Goal: Task Accomplishment & Management: Use online tool/utility

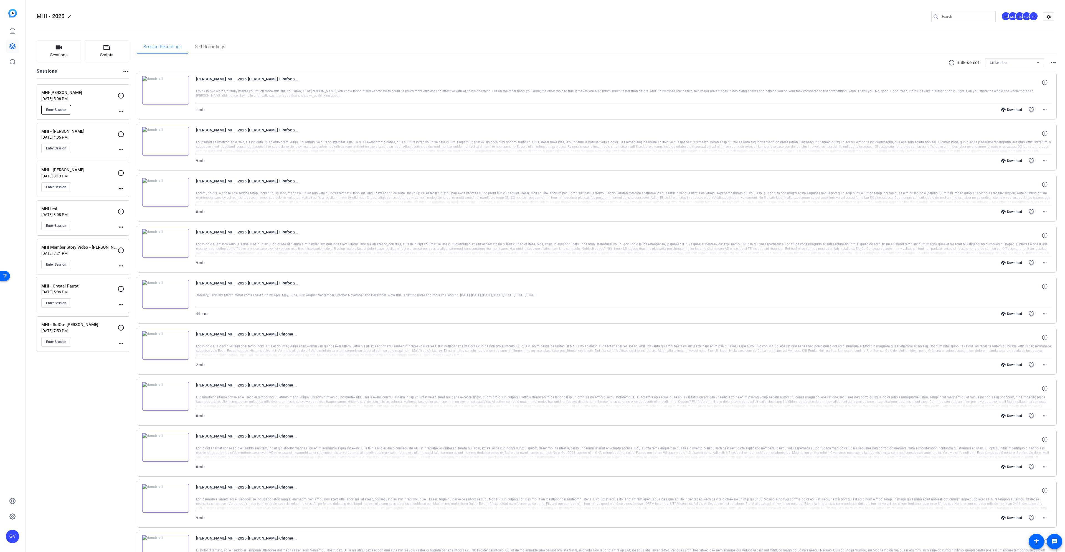
click at [65, 108] on span "Enter Session" at bounding box center [56, 110] width 20 height 4
click at [53, 109] on span "Enter Session" at bounding box center [56, 110] width 20 height 4
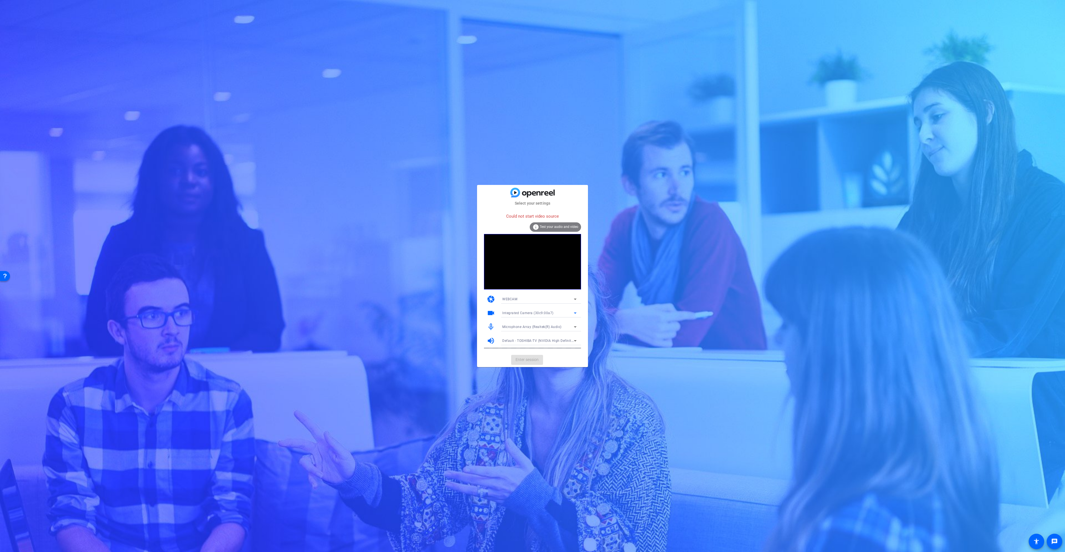
click at [535, 311] on span "Integrated Camera (30c9:00a7)" at bounding box center [527, 313] width 51 height 4
click at [535, 332] on mat-option "OBS Virtual Camera" at bounding box center [539, 333] width 83 height 9
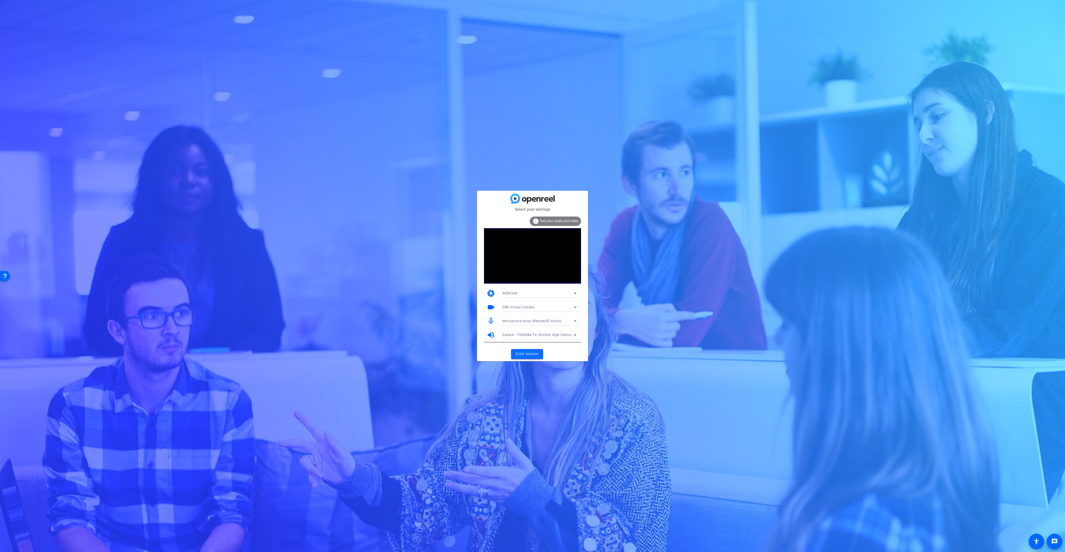
click at [530, 354] on span "Enter session" at bounding box center [527, 354] width 23 height 6
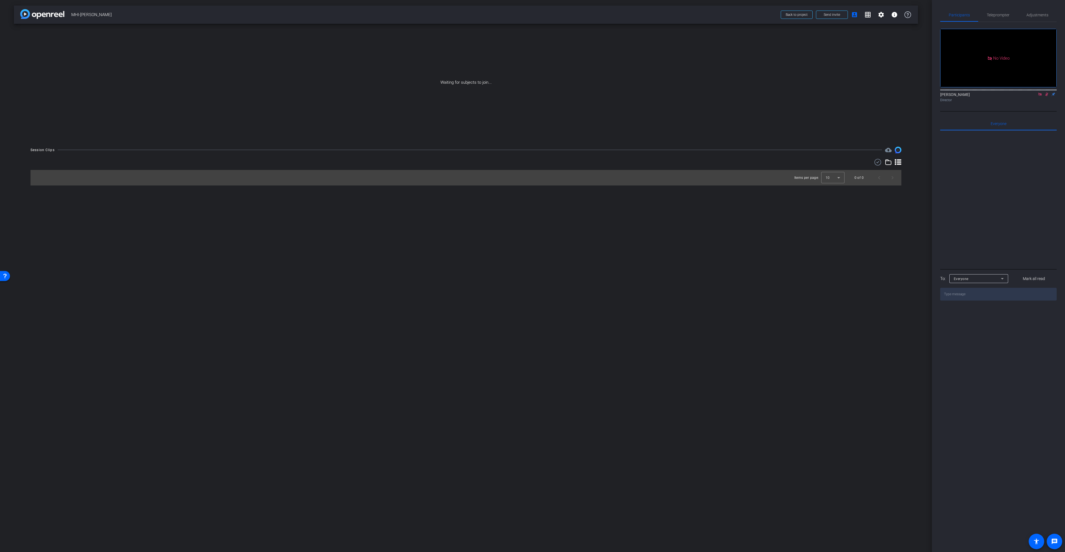
click at [1046, 96] on icon at bounding box center [1046, 94] width 4 height 4
click at [1046, 96] on icon at bounding box center [1047, 95] width 2 height 4
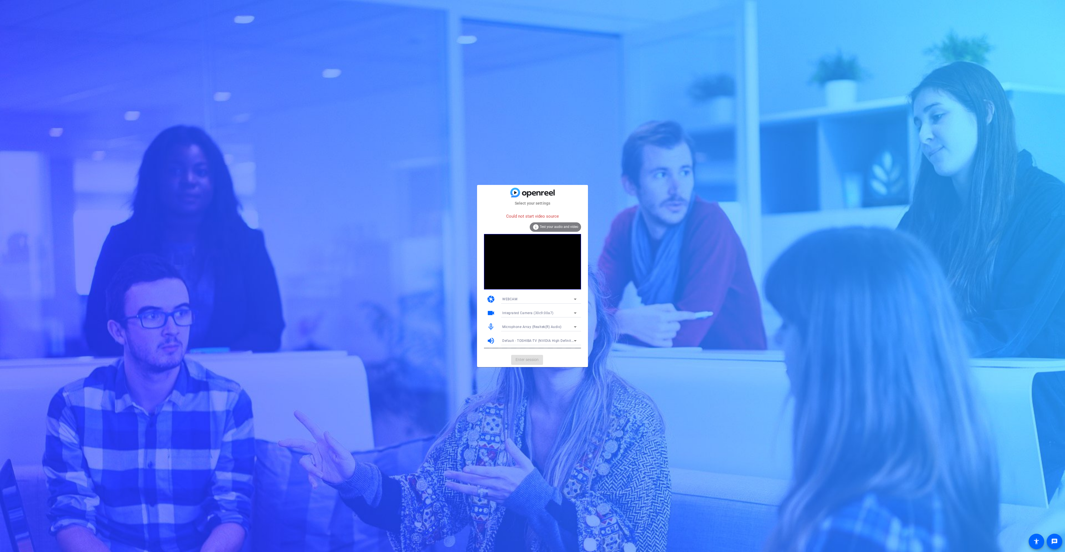
click at [546, 313] on span "Integrated Camera (30c9:00a7)" at bounding box center [527, 313] width 51 height 4
click at [542, 331] on mat-option "OBS Virtual Camera" at bounding box center [539, 333] width 83 height 9
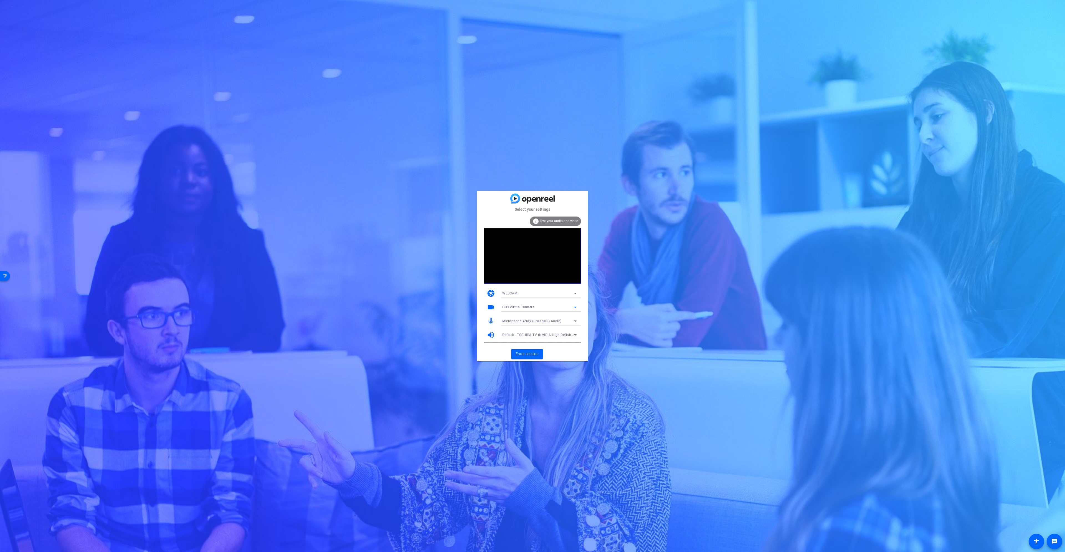
click at [541, 335] on span "Default - TOSHIBA-TV (NVIDIA High Definition Audio)" at bounding box center [545, 335] width 86 height 4
click at [542, 381] on span "Speakers (Realtek(R) Audio)" at bounding box center [524, 381] width 44 height 7
click at [533, 356] on span "Enter session" at bounding box center [527, 354] width 23 height 6
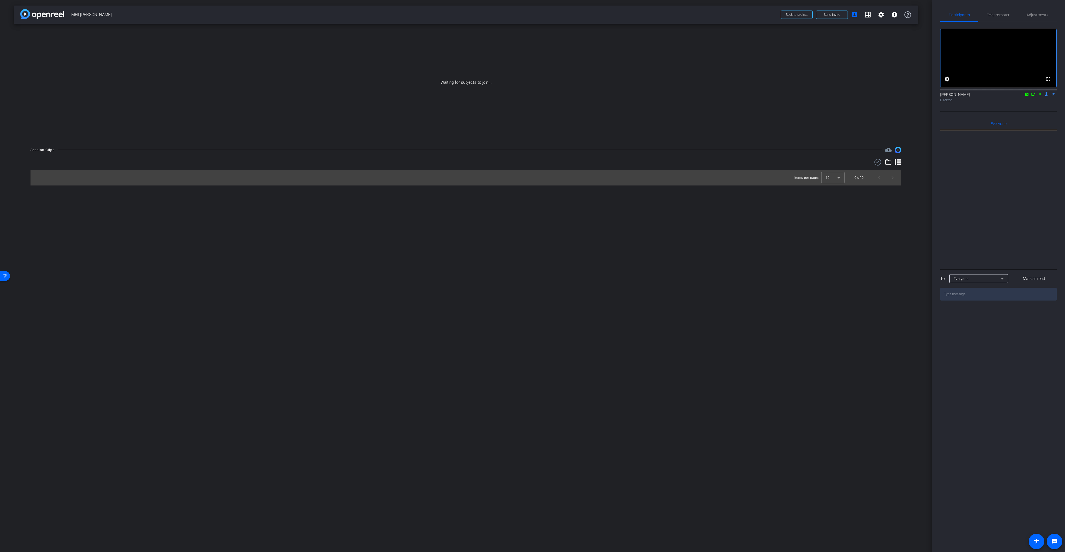
click at [1033, 96] on icon at bounding box center [1033, 94] width 4 height 4
drag, startPoint x: 932, startPoint y: 164, endPoint x: 922, endPoint y: 167, distance: 10.5
click at [922, 167] on div "arrow_back MHI-[PERSON_NAME] Back to project Send invite account_box grid_on se…" at bounding box center [532, 276] width 1065 height 552
drag, startPoint x: 940, startPoint y: 146, endPoint x: 1012, endPoint y: 216, distance: 100.2
click at [940, 146] on div "Participants Teleprompter Adjustments No Video [PERSON_NAME] Director Everyone …" at bounding box center [998, 276] width 133 height 552
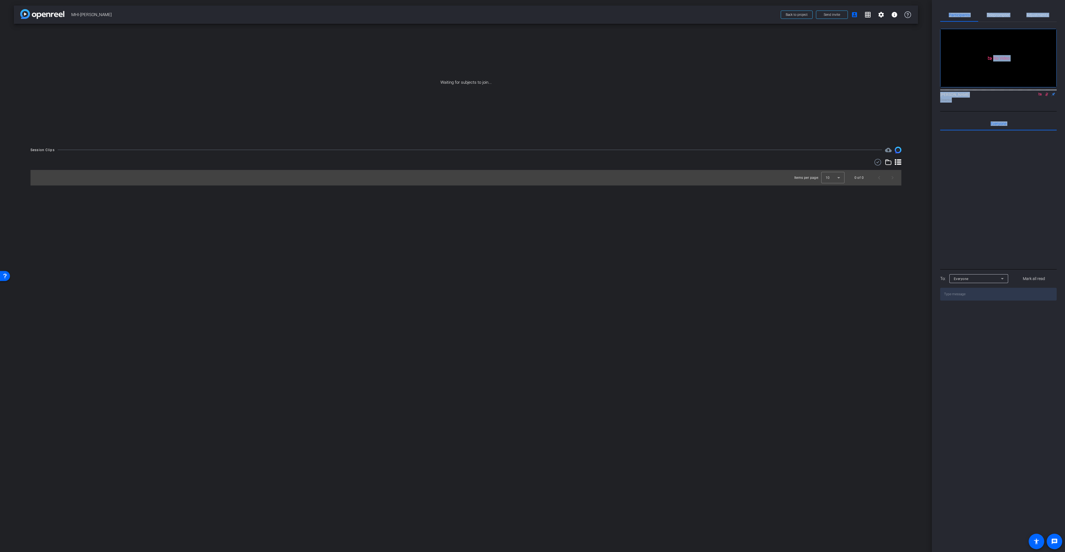
click at [1013, 216] on div at bounding box center [998, 199] width 116 height 137
click at [994, 225] on div at bounding box center [998, 199] width 116 height 137
click at [1001, 23] on button "Yes" at bounding box center [998, 26] width 16 height 6
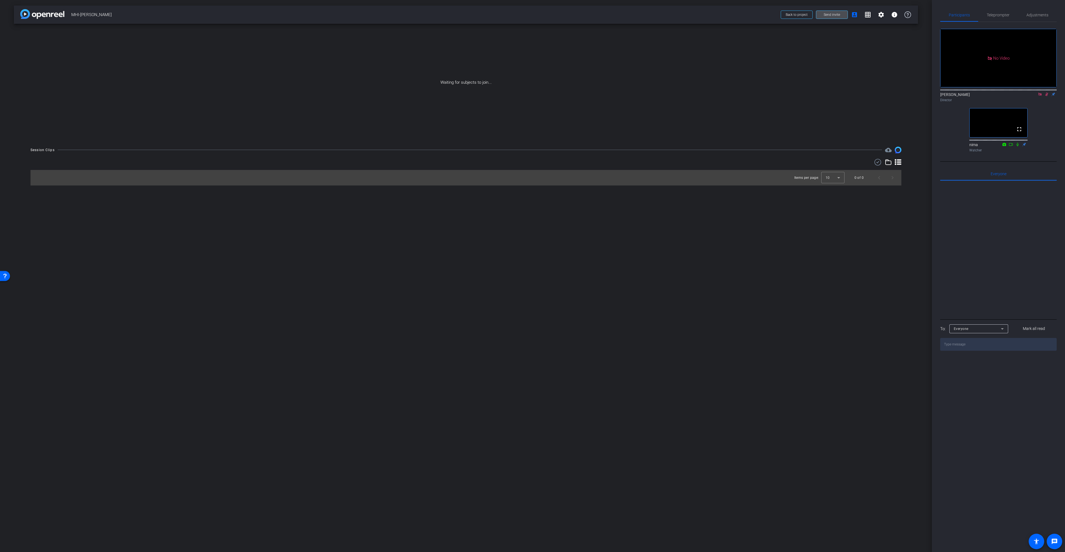
click at [830, 16] on span "Send invite" at bounding box center [832, 14] width 16 height 4
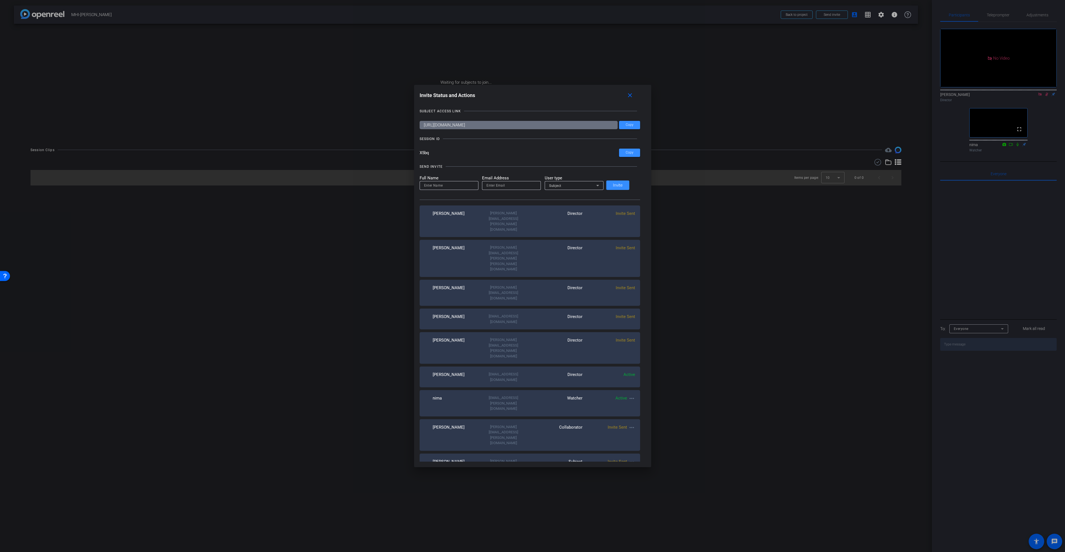
click at [512, 309] on div "[PERSON_NAME] [EMAIL_ADDRESS][DOMAIN_NAME] Director Invite Sent" at bounding box center [530, 319] width 220 height 21
click at [515, 187] on input "email" at bounding box center [511, 185] width 50 height 7
paste input "[EMAIL_ADDRESS][DOMAIN_NAME]"
drag, startPoint x: 498, startPoint y: 186, endPoint x: 478, endPoint y: 187, distance: 19.5
click at [478, 187] on form "Full Name Email Address [PERSON_NAME][EMAIL_ADDRESS][DOMAIN_NAME] User type Sub…" at bounding box center [512, 182] width 184 height 15
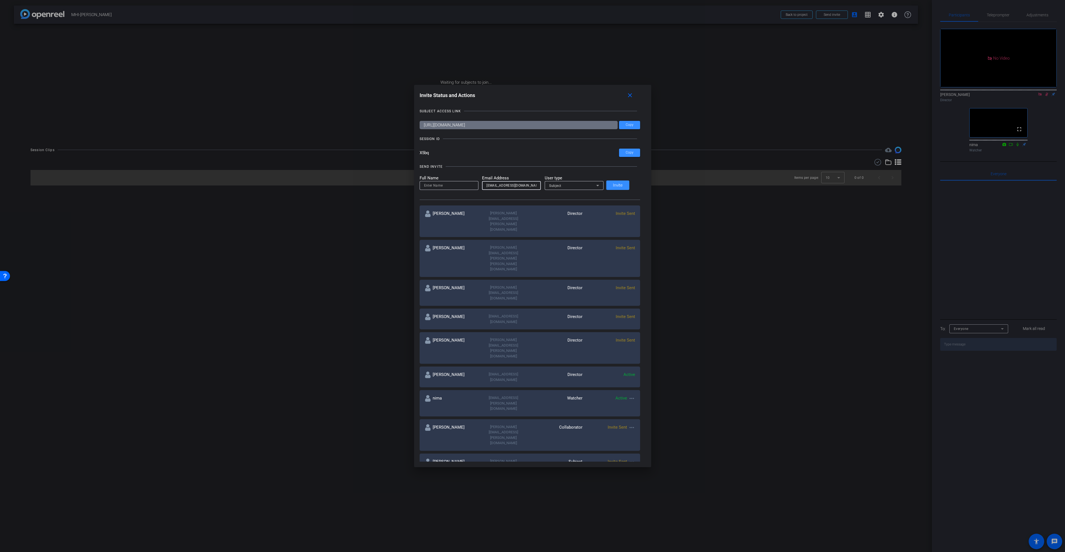
type input "[EMAIL_ADDRESS][DOMAIN_NAME]"
click at [461, 187] on input at bounding box center [449, 185] width 50 height 7
paste input "marc"
type input "marc"
click at [574, 186] on div "Subject" at bounding box center [572, 185] width 47 height 7
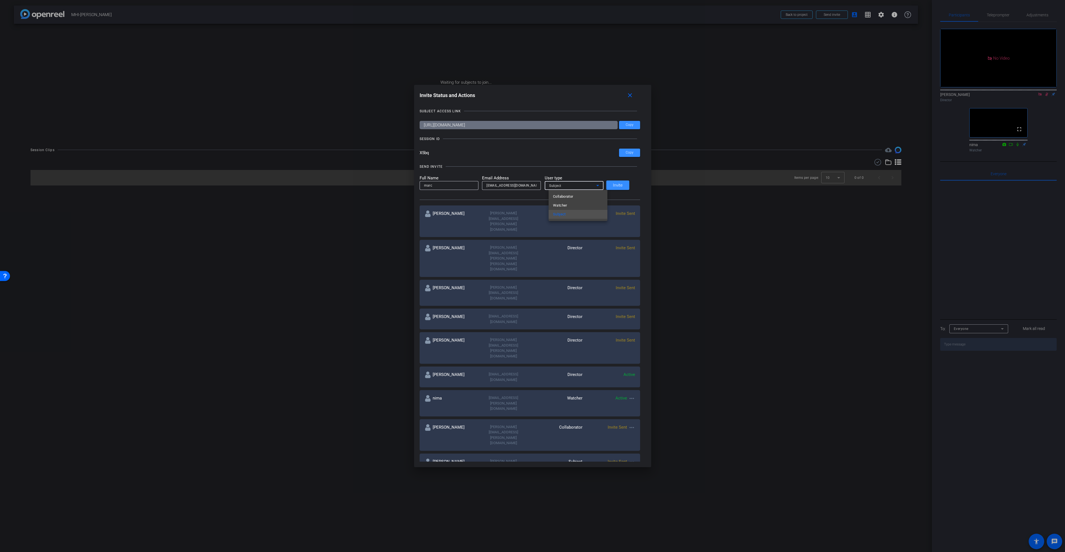
click at [575, 173] on div at bounding box center [532, 276] width 1065 height 552
click at [1017, 156] on div at bounding box center [532, 276] width 1065 height 552
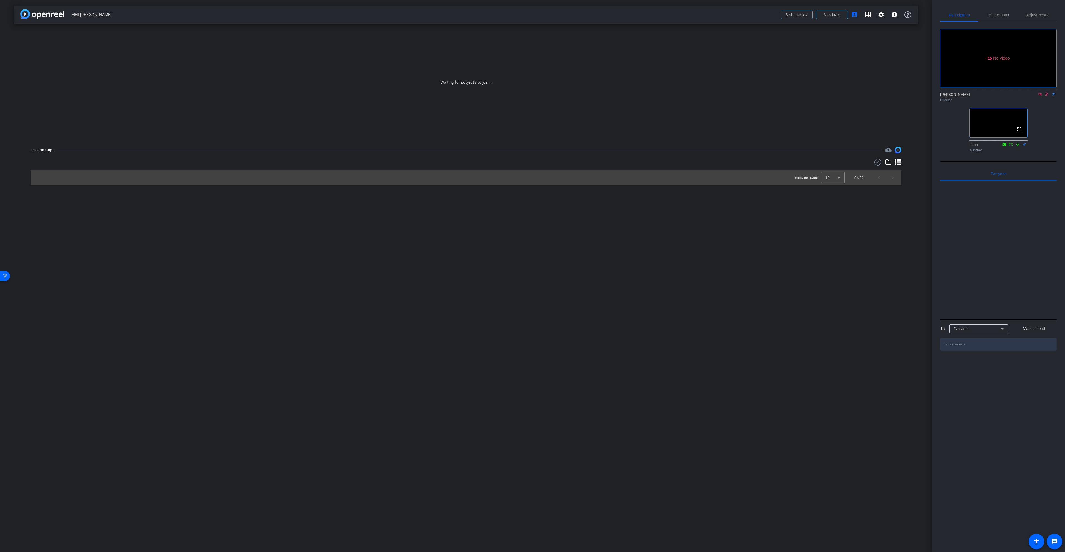
click at [1018, 146] on icon at bounding box center [1017, 145] width 2 height 4
click at [834, 14] on span "Send invite" at bounding box center [832, 14] width 16 height 4
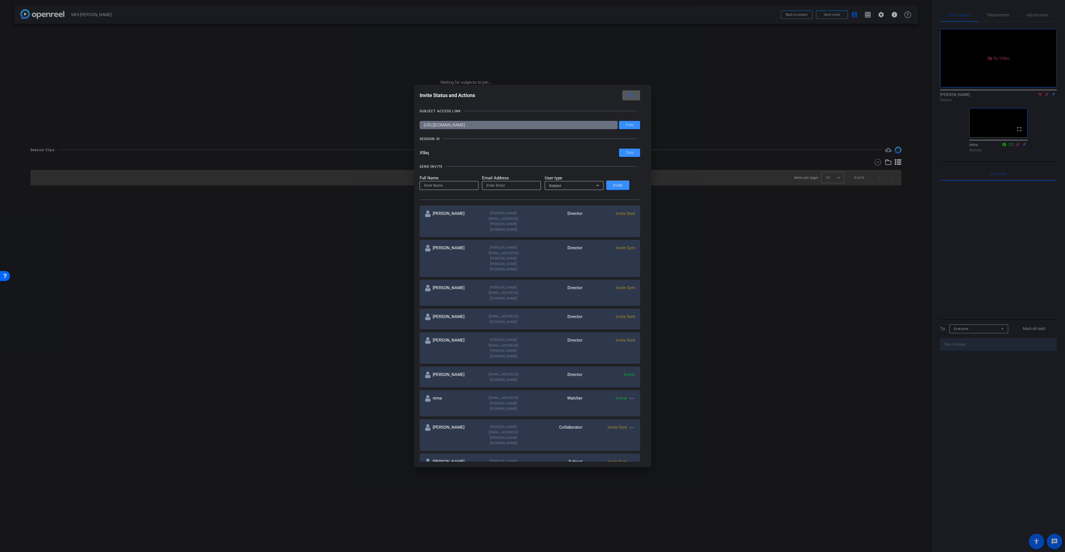
click at [522, 182] on input "email" at bounding box center [511, 185] width 50 height 7
paste input "marc"
drag, startPoint x: 506, startPoint y: 187, endPoint x: 450, endPoint y: 188, distance: 55.8
click at [450, 188] on form "Full Name Email Address [PERSON_NAME] User type Subject" at bounding box center [512, 182] width 184 height 15
type input "marc"
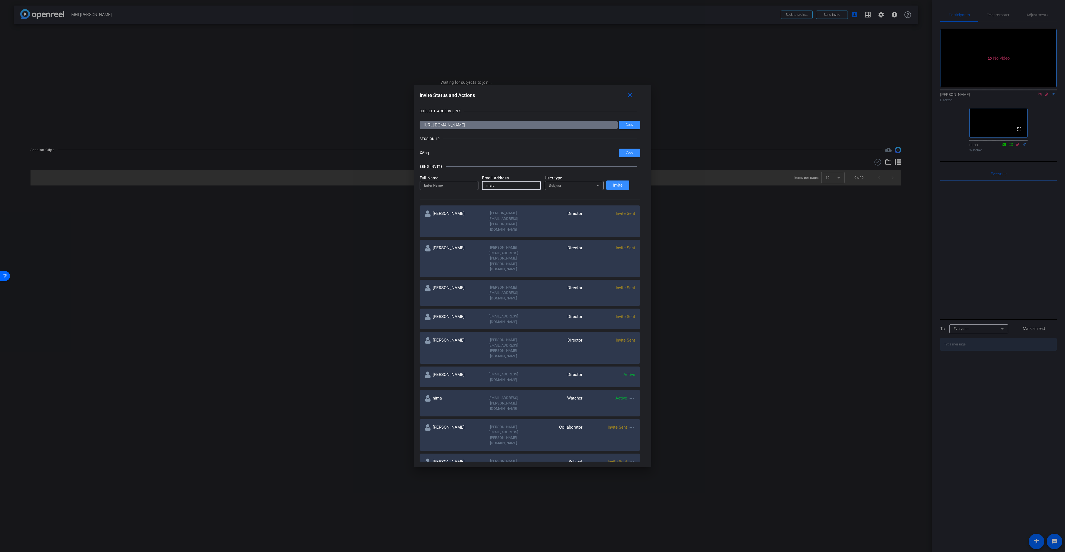
drag, startPoint x: 501, startPoint y: 187, endPoint x: 509, endPoint y: 184, distance: 9.3
click at [501, 187] on input "marc" at bounding box center [511, 185] width 50 height 7
click at [463, 186] on input "marc" at bounding box center [449, 185] width 50 height 7
type input "marc"
click at [519, 185] on input "email" at bounding box center [511, 185] width 50 height 7
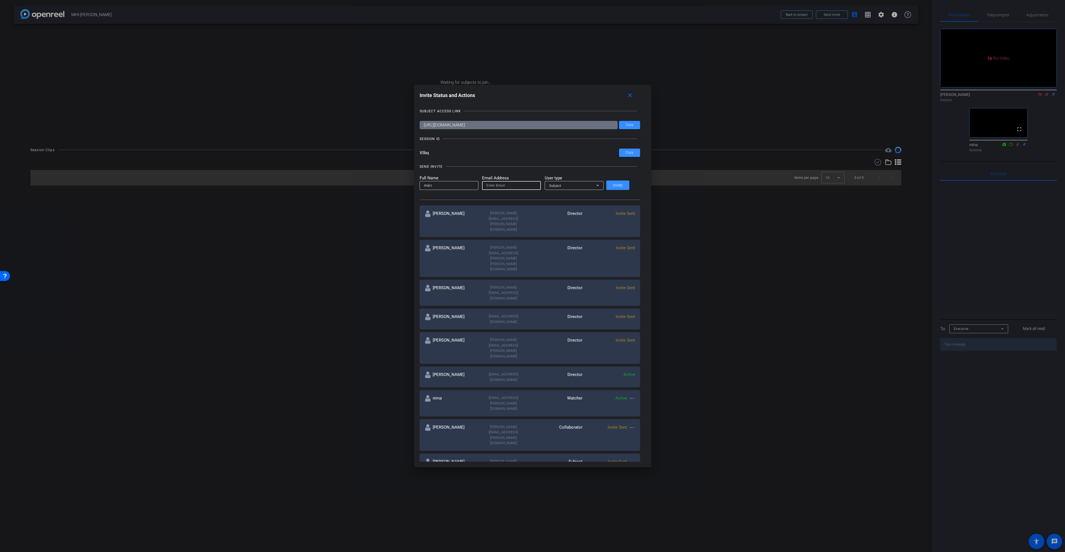
paste input "[EMAIL_ADDRESS][DOMAIN_NAME]"
type input "[EMAIL_ADDRESS][DOMAIN_NAME]"
click at [588, 187] on div "Subject" at bounding box center [572, 185] width 47 height 7
click at [579, 187] on div at bounding box center [532, 276] width 1065 height 552
click at [620, 184] on span "Invite" at bounding box center [618, 185] width 10 height 4
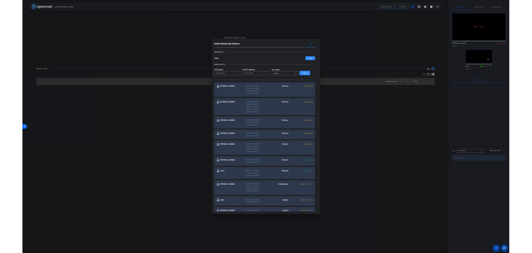
scroll to position [28, 0]
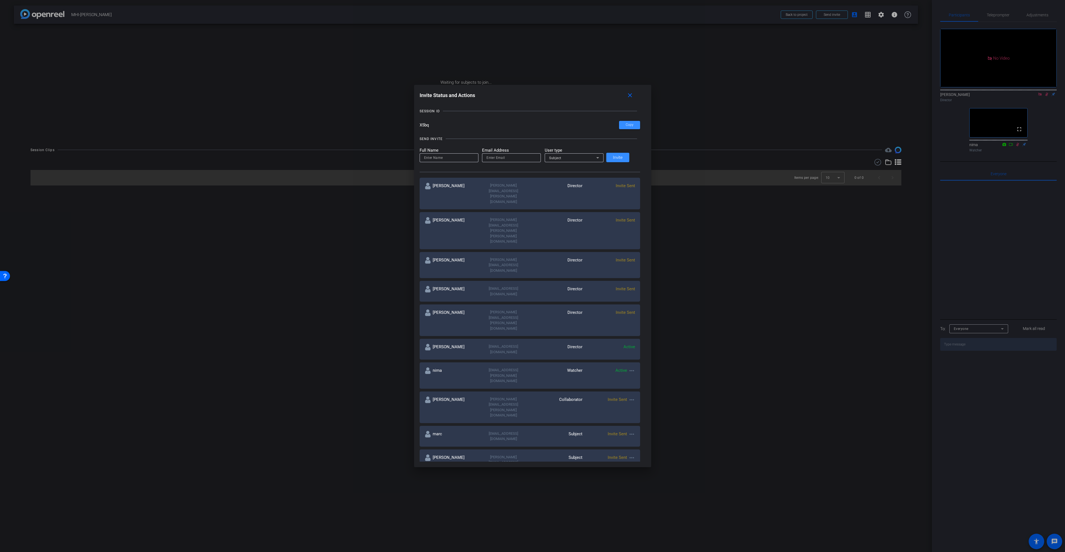
click at [628, 431] on mat-icon "more_horiz" at bounding box center [631, 434] width 7 height 7
click at [643, 349] on span "Remove Immediately" at bounding box center [647, 349] width 42 height 7
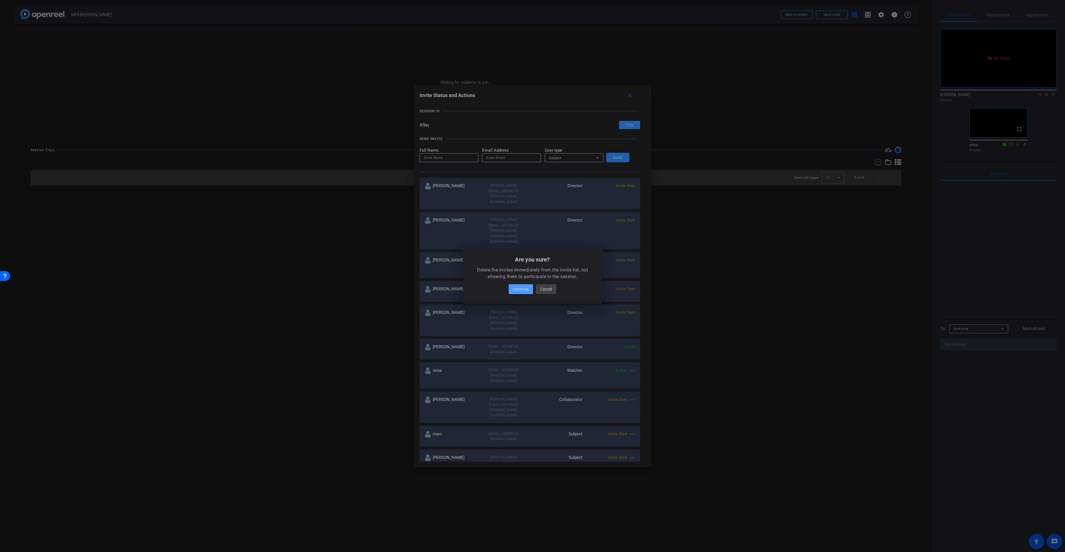
click at [526, 285] on span at bounding box center [521, 289] width 24 height 13
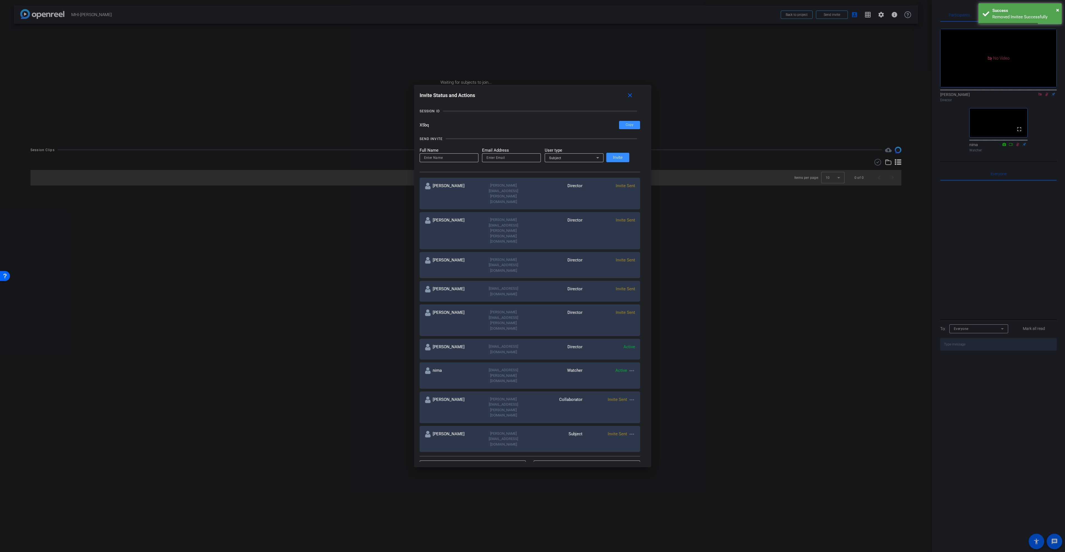
click at [514, 159] on input "email" at bounding box center [511, 157] width 50 height 7
click at [506, 157] on input "email" at bounding box center [511, 157] width 50 height 7
paste input "[EMAIL_ADDRESS][DOMAIN_NAME]"
type input "[EMAIL_ADDRESS][DOMAIN_NAME]"
click at [583, 156] on div "Subject" at bounding box center [572, 157] width 47 height 7
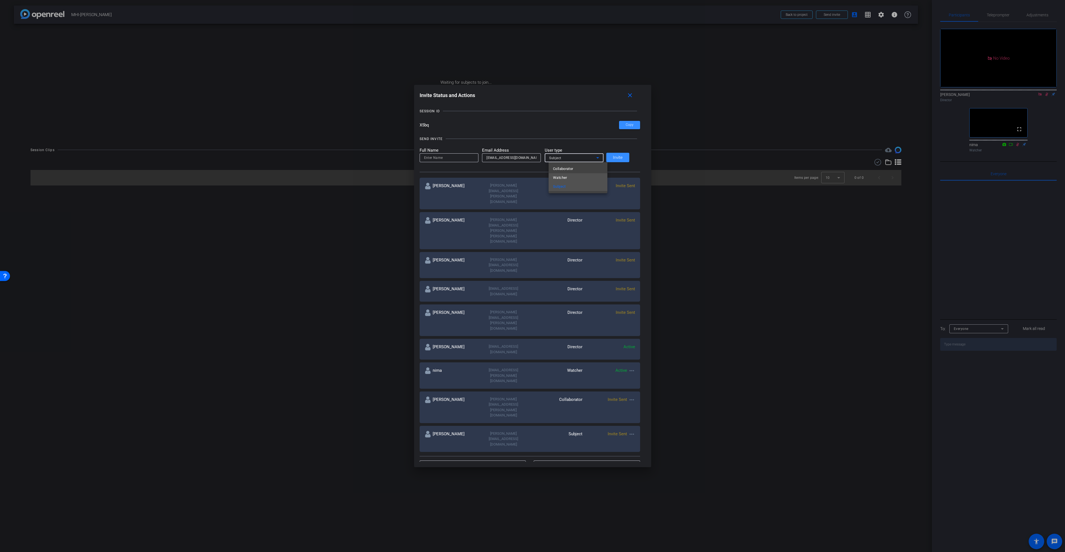
click at [580, 179] on mat-option "Watcher" at bounding box center [578, 177] width 59 height 9
drag, startPoint x: 498, startPoint y: 159, endPoint x: 481, endPoint y: 157, distance: 17.0
click at [481, 157] on form "Full Name Email Address [PERSON_NAME][EMAIL_ADDRESS][DOMAIN_NAME] User type Wat…" at bounding box center [512, 154] width 184 height 15
click at [441, 155] on input at bounding box center [449, 157] width 50 height 7
click at [441, 160] on input at bounding box center [449, 157] width 50 height 7
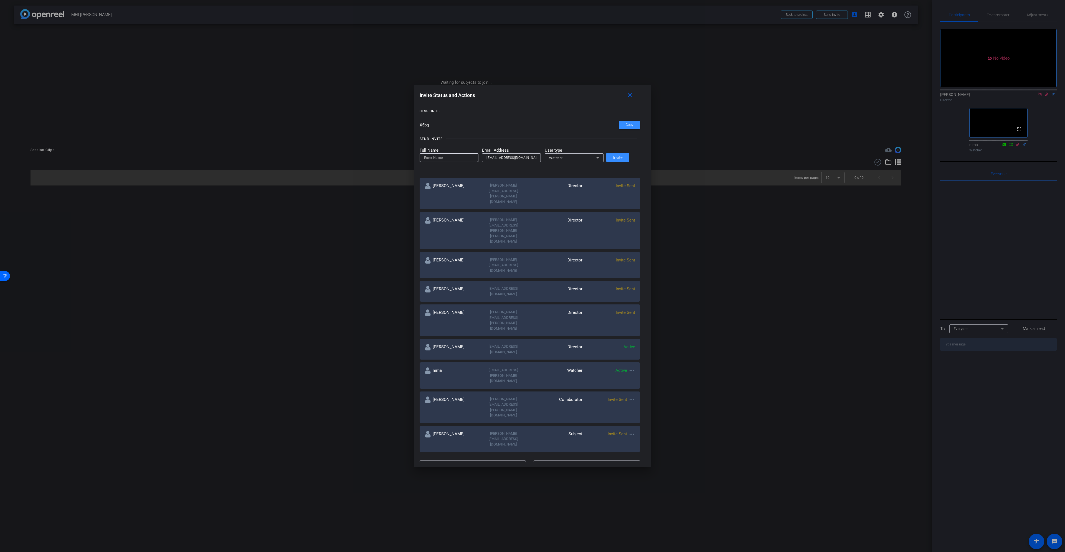
paste input "marc"
type input "marc"
click at [619, 156] on span "Invite" at bounding box center [618, 158] width 10 height 4
click at [628, 93] on mat-icon "close" at bounding box center [629, 95] width 7 height 7
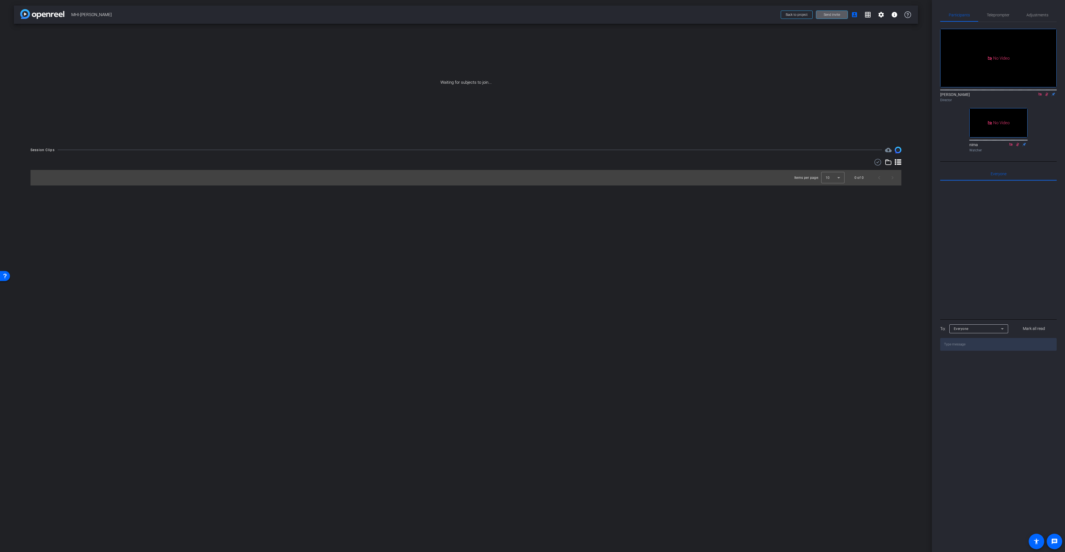
click at [1040, 96] on icon at bounding box center [1040, 94] width 4 height 4
click at [1039, 96] on icon at bounding box center [1040, 95] width 3 height 4
click at [882, 12] on mat-icon "settings" at bounding box center [881, 14] width 7 height 7
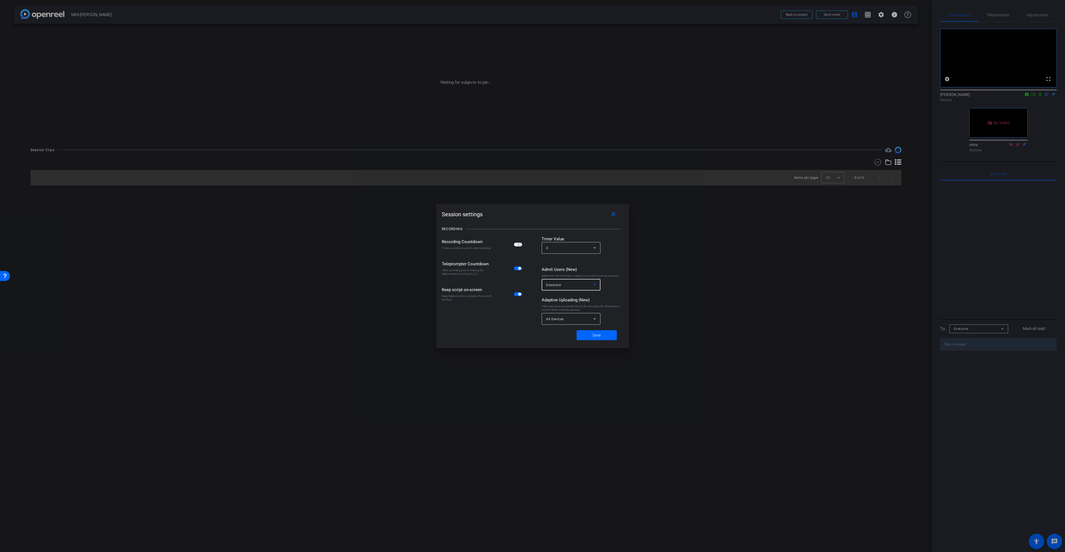
click at [586, 287] on div "Everyone" at bounding box center [569, 284] width 47 height 7
click at [581, 299] on mat-option "No Waiting Room" at bounding box center [571, 297] width 59 height 9
click at [593, 335] on span "Save" at bounding box center [596, 336] width 8 height 6
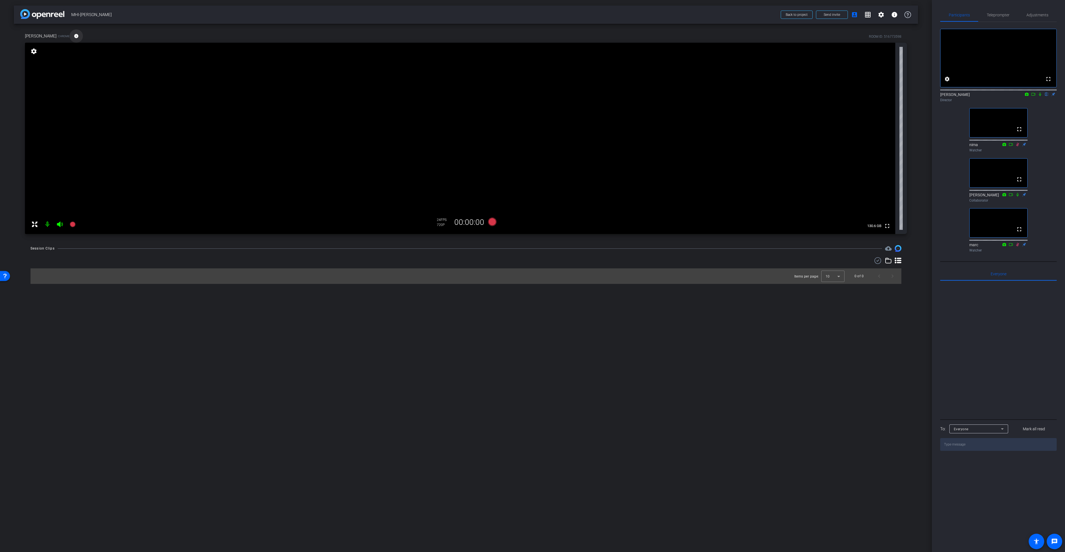
click at [70, 35] on span at bounding box center [76, 35] width 13 height 13
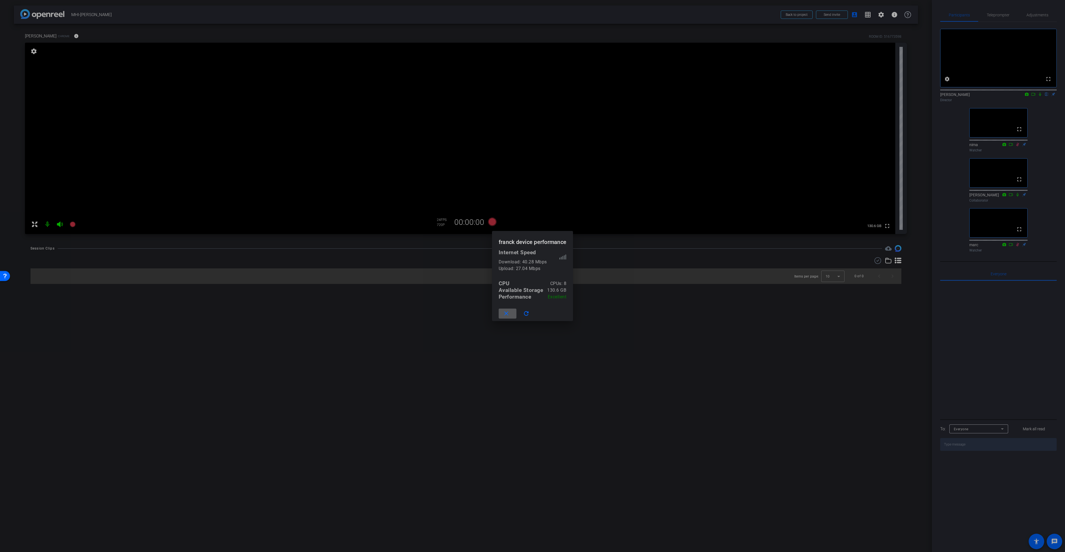
click at [510, 311] on span at bounding box center [508, 313] width 18 height 13
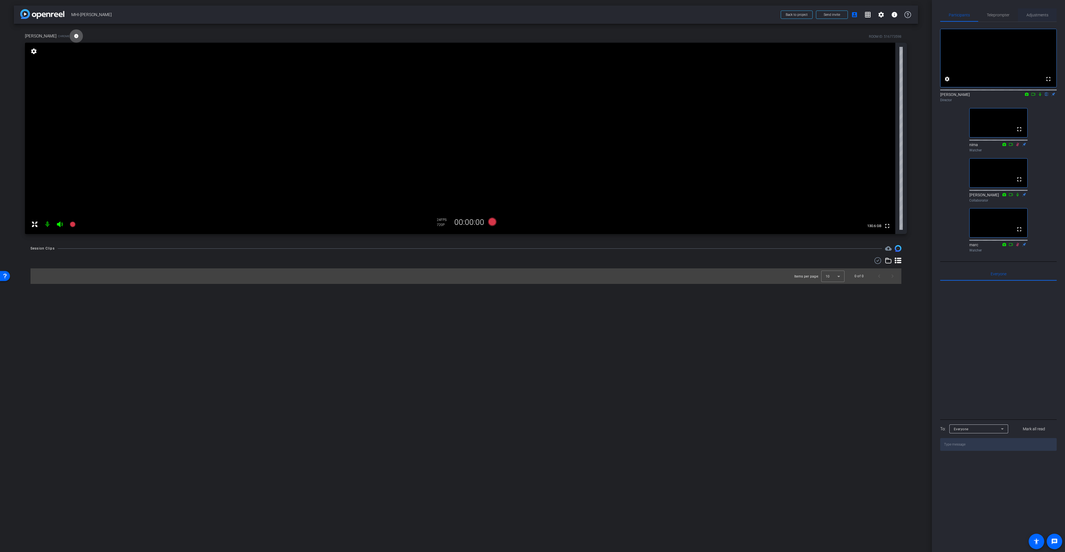
click at [1039, 17] on span "Adjustments" at bounding box center [1037, 15] width 22 height 4
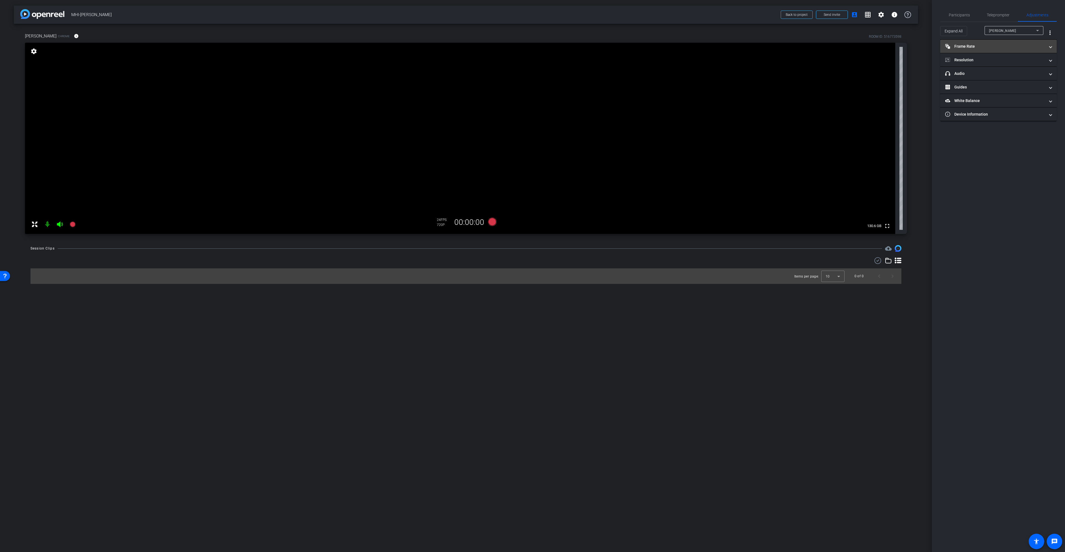
click at [1016, 45] on mat-panel-title "Frame Rate Frame Rate" at bounding box center [995, 47] width 100 height 6
drag, startPoint x: 1019, startPoint y: 61, endPoint x: 1016, endPoint y: 68, distance: 7.9
click at [1019, 61] on div "30" at bounding box center [1020, 62] width 15 height 9
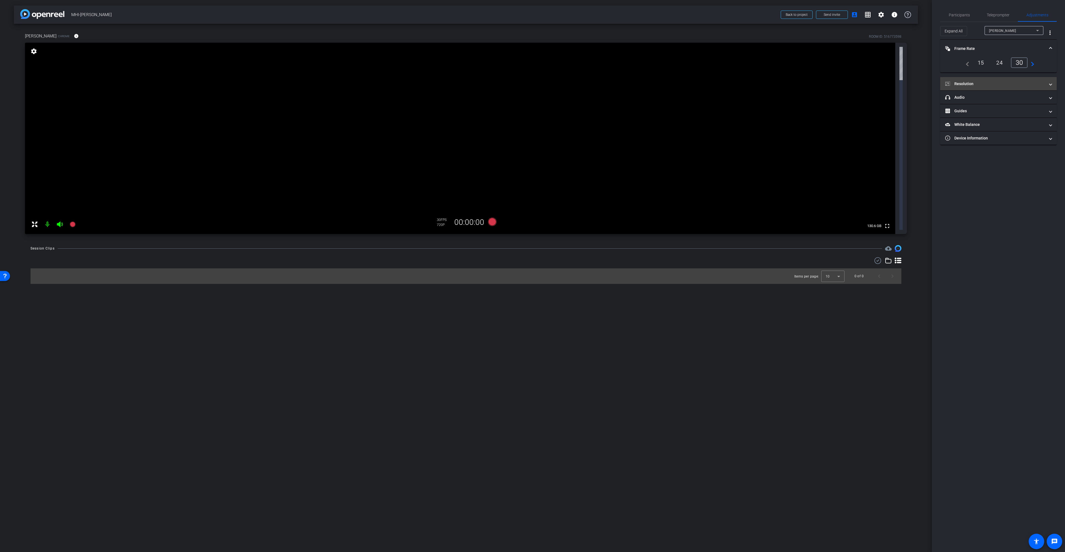
click at [981, 82] on mat-panel-title "Resolution" at bounding box center [995, 84] width 100 height 6
click at [1004, 101] on div "1080" at bounding box center [1003, 99] width 21 height 9
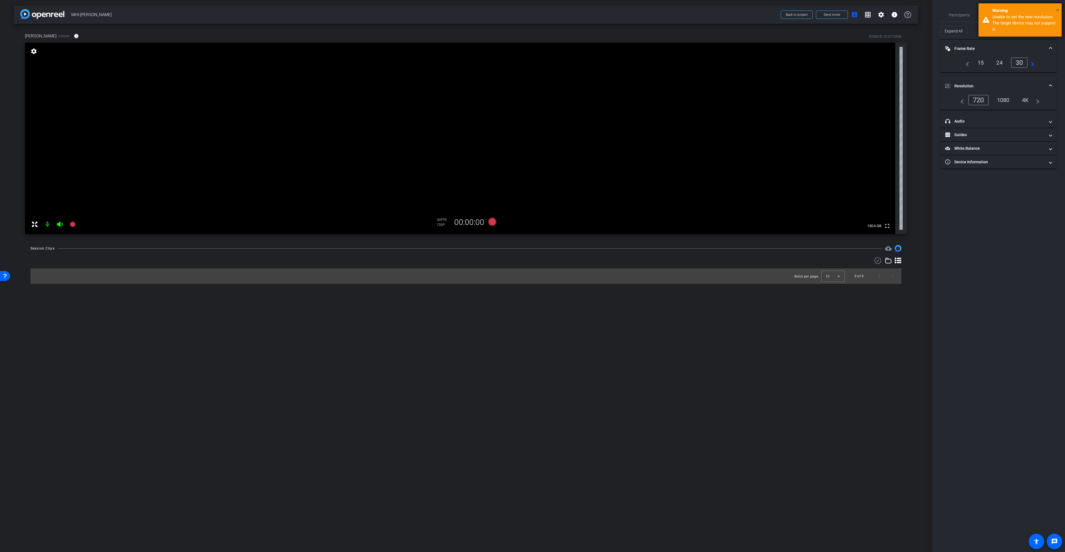
click at [1057, 9] on span "×" at bounding box center [1057, 10] width 3 height 7
click at [963, 14] on span "Participants" at bounding box center [959, 15] width 21 height 4
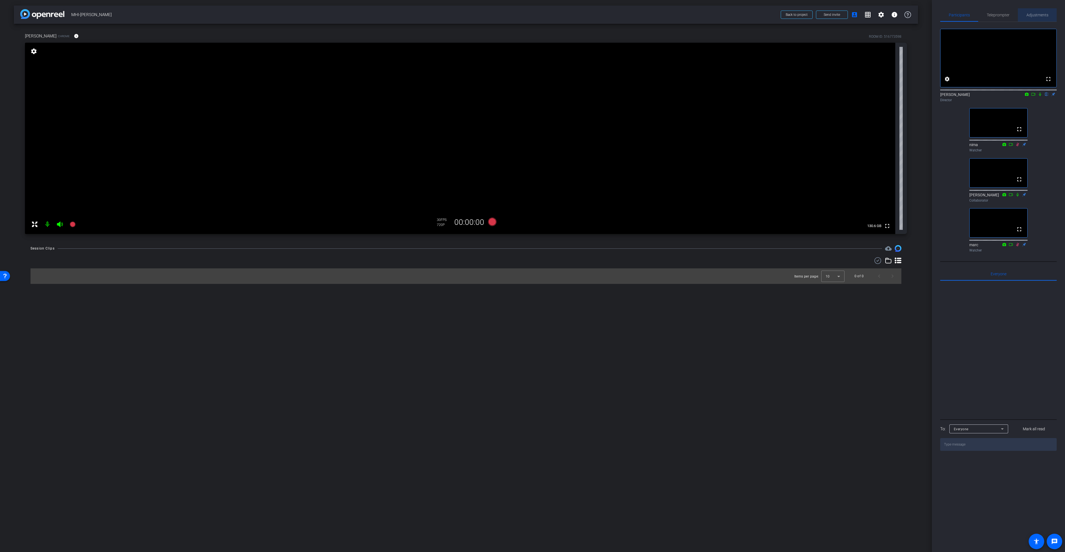
click at [1035, 16] on span "Adjustments" at bounding box center [1037, 15] width 22 height 4
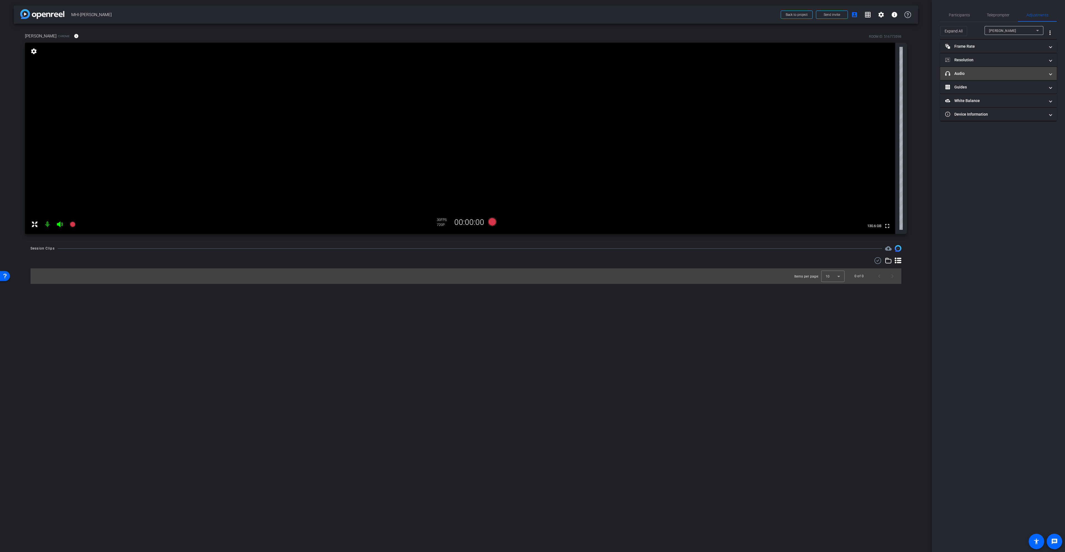
click at [995, 72] on mat-panel-title "headphone icon Audio" at bounding box center [995, 74] width 100 height 6
click at [957, 12] on span "Participants" at bounding box center [959, 14] width 21 height 13
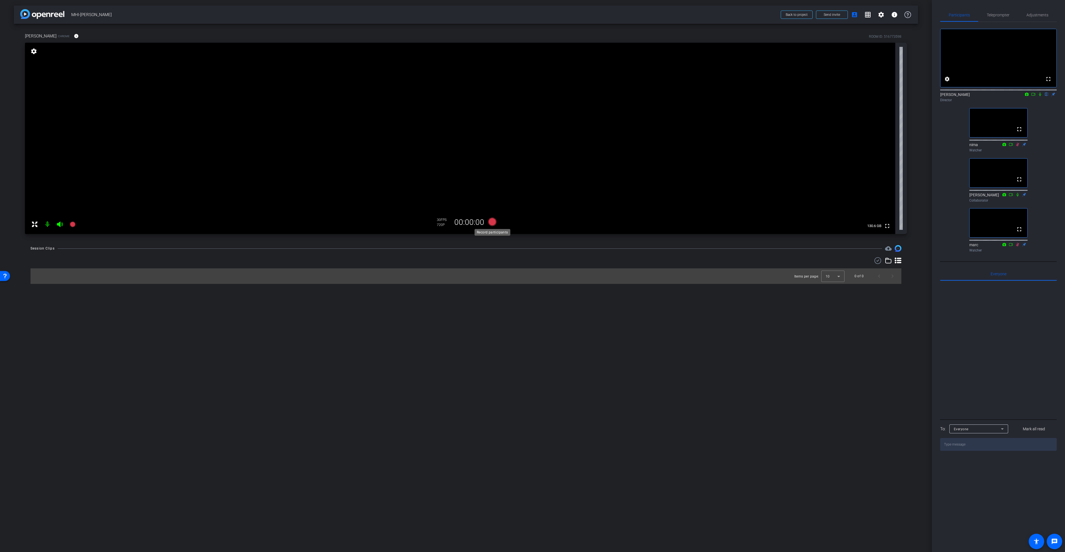
click at [492, 222] on icon at bounding box center [492, 222] width 8 height 8
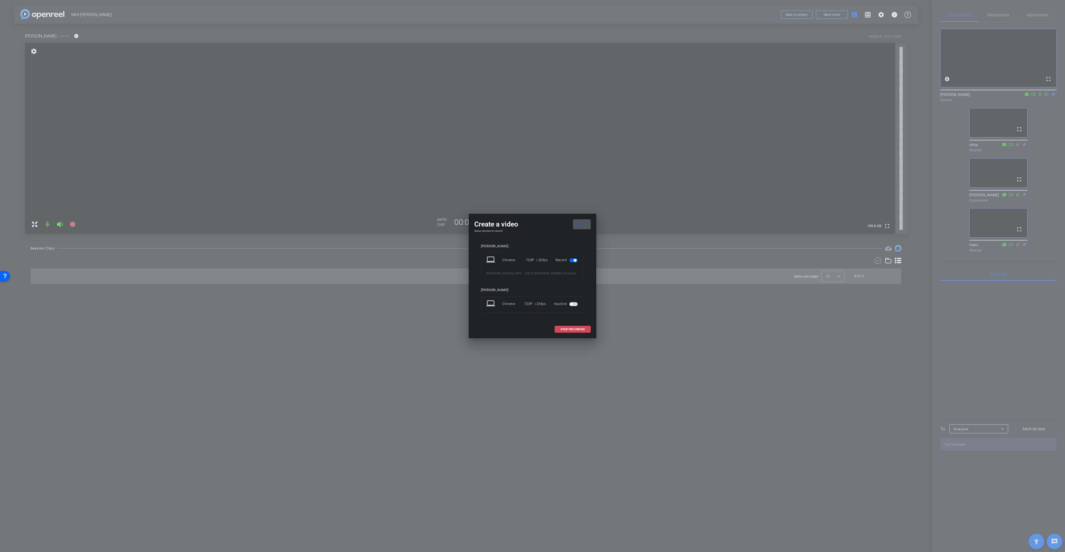
click at [580, 329] on span "START RECORDING" at bounding box center [572, 329] width 24 height 3
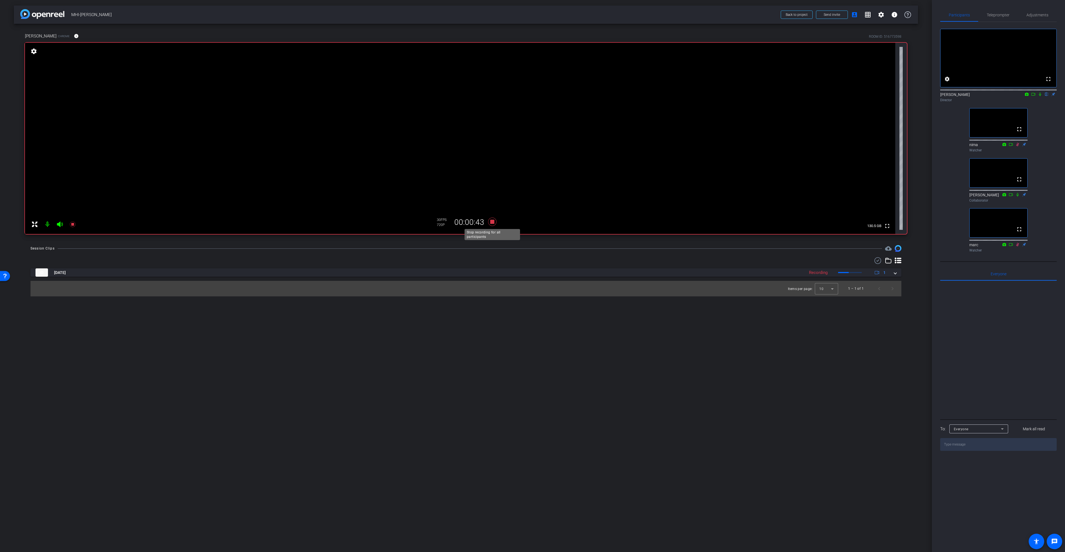
click at [493, 221] on icon at bounding box center [492, 222] width 8 height 8
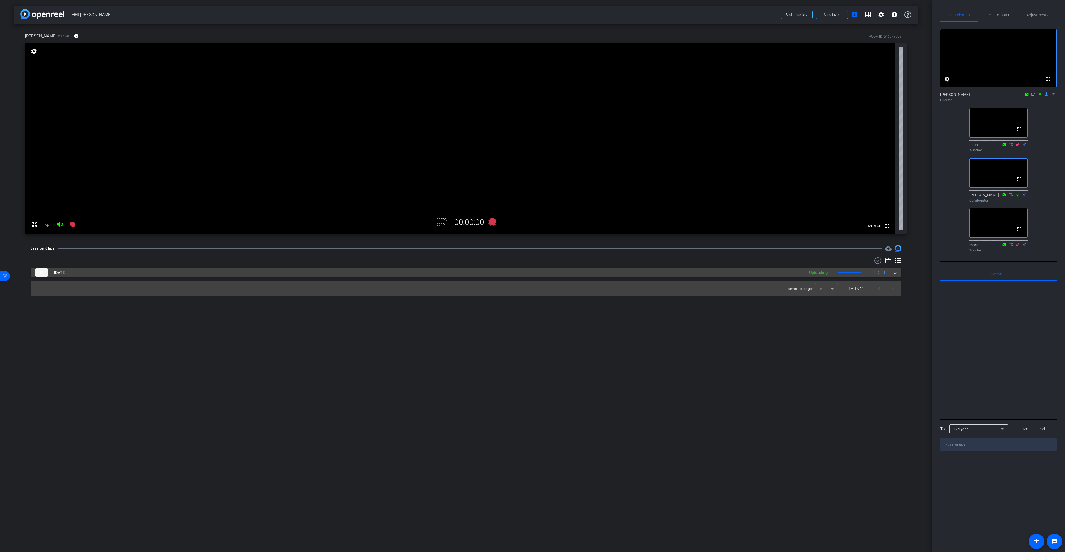
drag, startPoint x: 896, startPoint y: 273, endPoint x: 887, endPoint y: 281, distance: 12.4
click at [896, 273] on span at bounding box center [895, 273] width 2 height 6
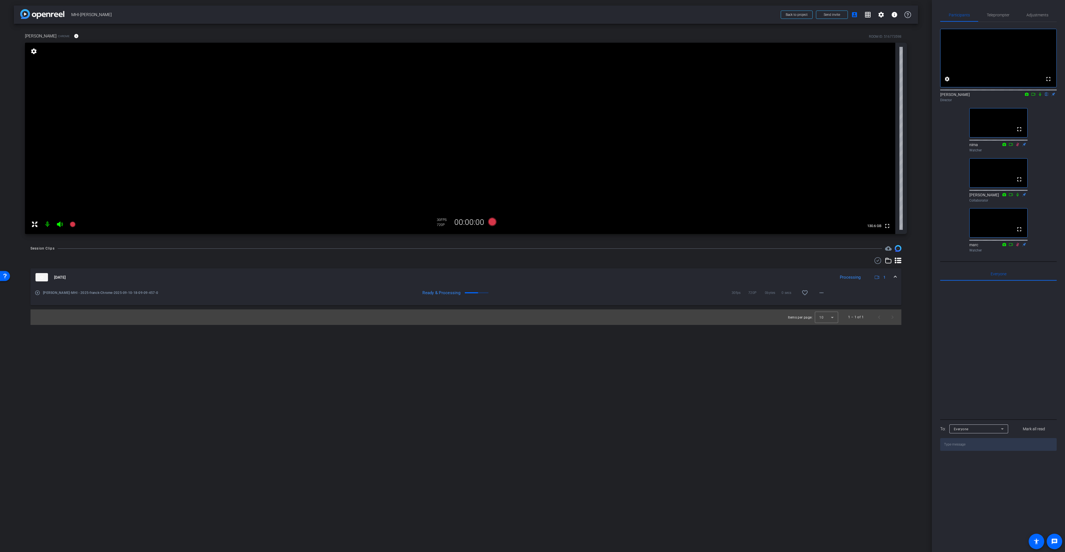
click at [1041, 96] on icon at bounding box center [1040, 94] width 4 height 4
click at [1034, 96] on icon at bounding box center [1033, 94] width 4 height 4
click at [822, 293] on mat-icon "more_horiz" at bounding box center [821, 293] width 7 height 7
click at [832, 305] on span "Download Original" at bounding box center [835, 304] width 33 height 7
click at [846, 94] on video at bounding box center [460, 138] width 870 height 191
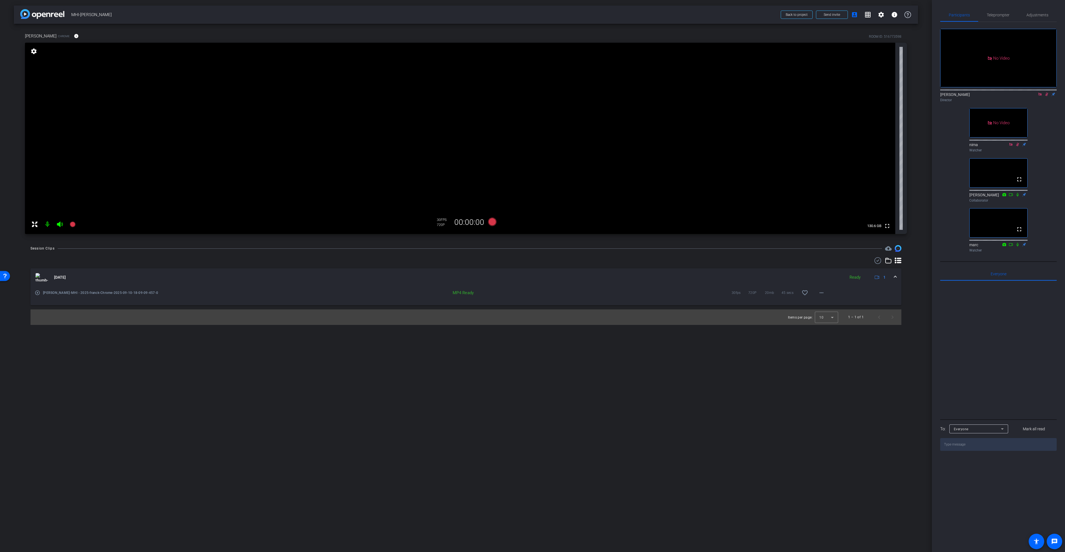
click at [1041, 96] on icon at bounding box center [1040, 94] width 4 height 4
click at [493, 221] on icon at bounding box center [492, 222] width 8 height 8
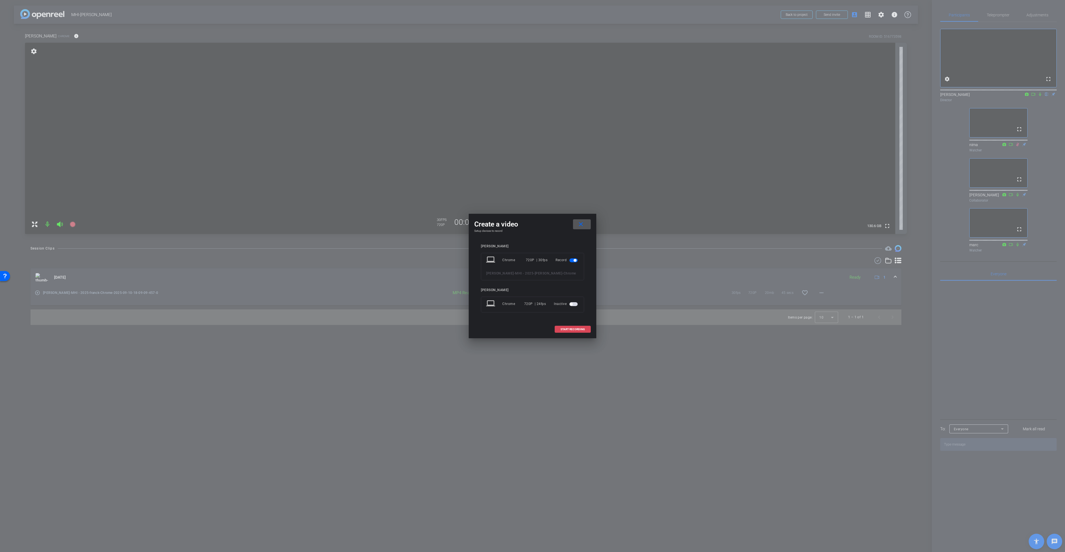
click at [566, 327] on span at bounding box center [572, 329] width 35 height 13
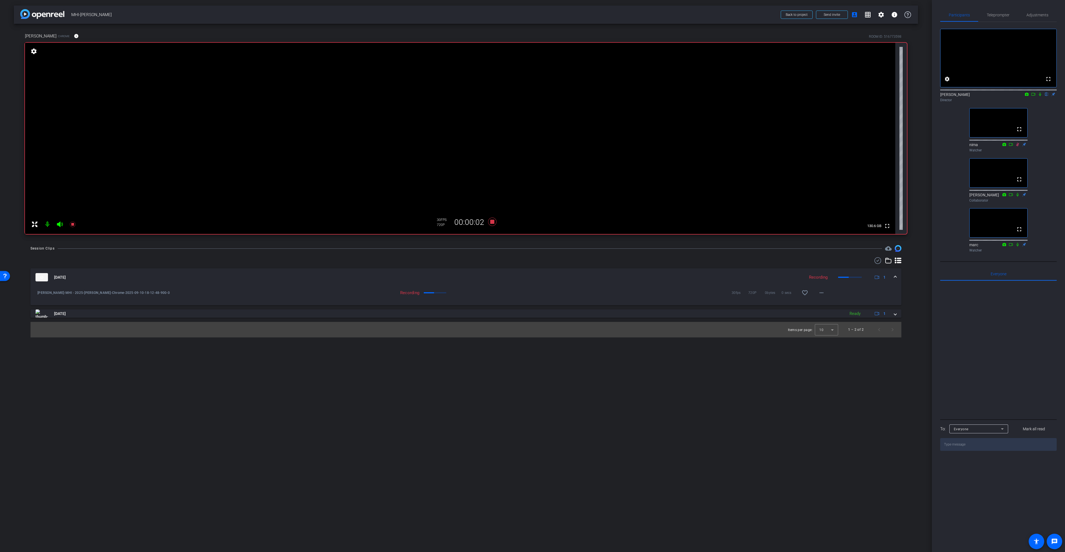
click at [1034, 96] on icon at bounding box center [1033, 94] width 4 height 3
click at [1046, 96] on icon at bounding box center [1046, 94] width 4 height 4
click at [1040, 96] on icon at bounding box center [1040, 94] width 4 height 4
click at [1045, 97] on mat-icon "flip" at bounding box center [1046, 94] width 7 height 5
click at [1042, 97] on mat-icon at bounding box center [1040, 94] width 7 height 5
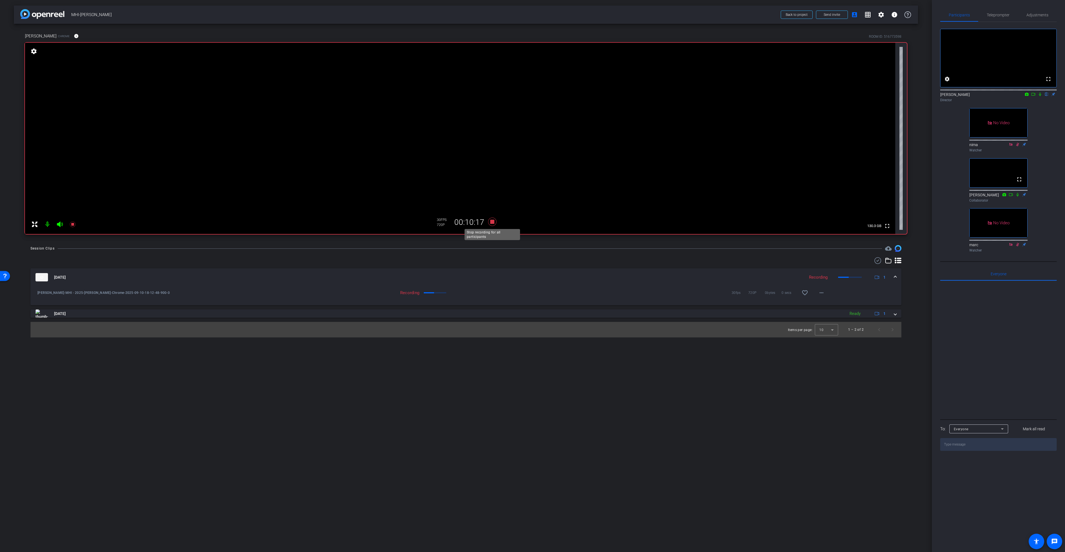
click at [493, 222] on icon at bounding box center [492, 222] width 8 height 8
click at [493, 223] on icon at bounding box center [492, 222] width 8 height 8
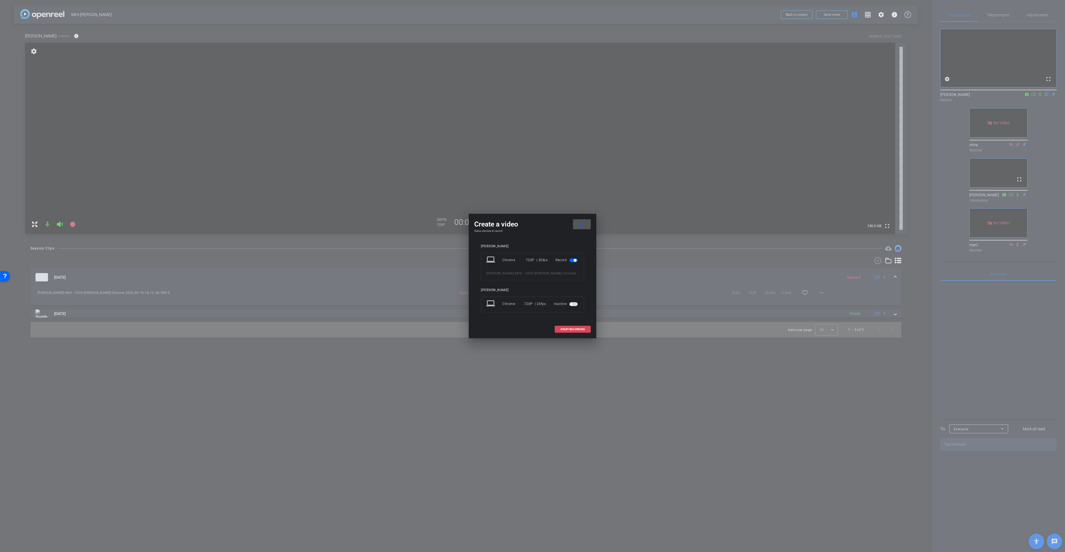
click at [567, 330] on span "START RECORDING" at bounding box center [572, 329] width 24 height 3
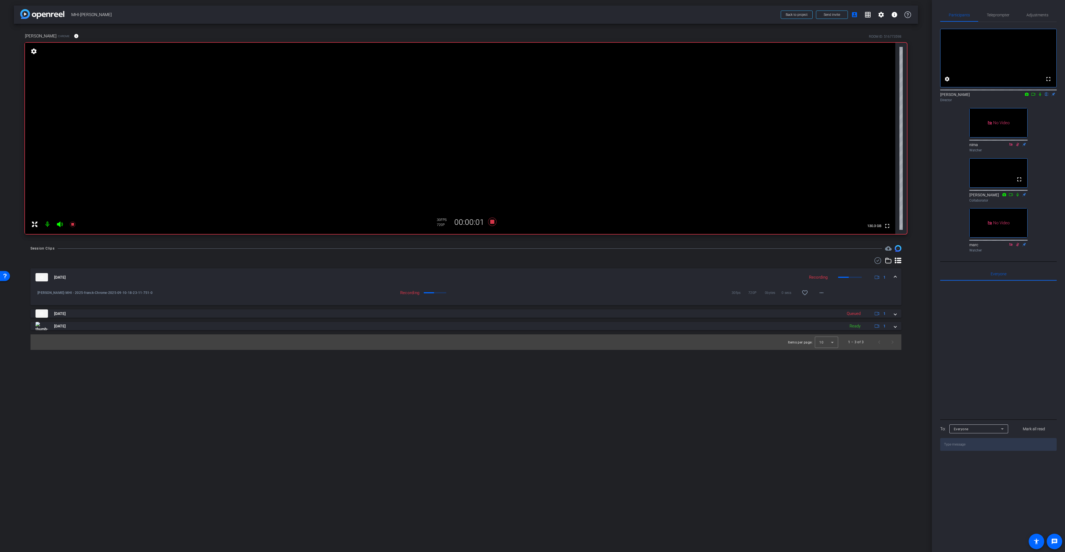
click at [1033, 96] on icon at bounding box center [1033, 94] width 4 height 4
click at [1045, 96] on icon at bounding box center [1046, 94] width 4 height 4
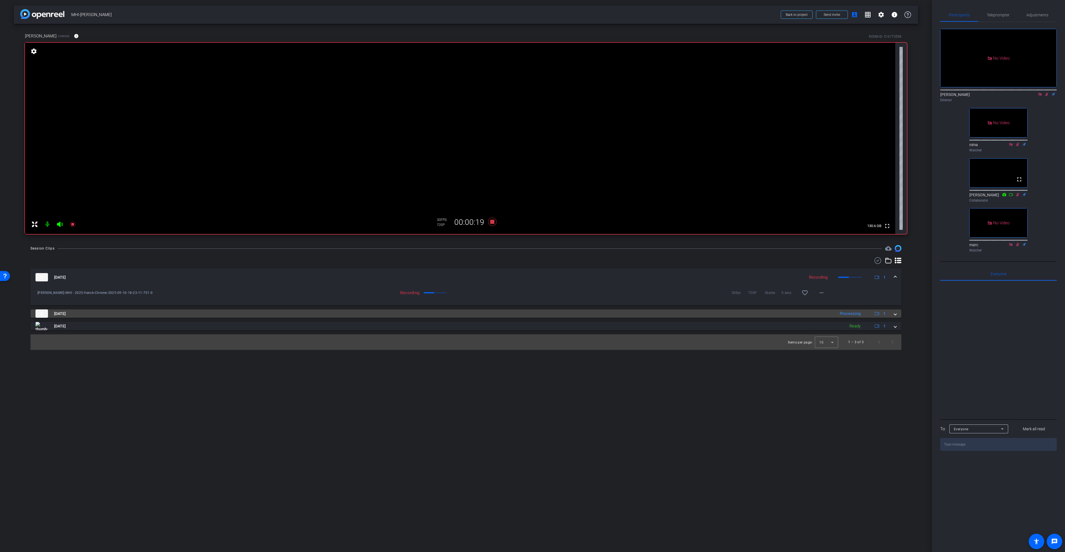
click at [895, 316] on span at bounding box center [895, 314] width 2 height 6
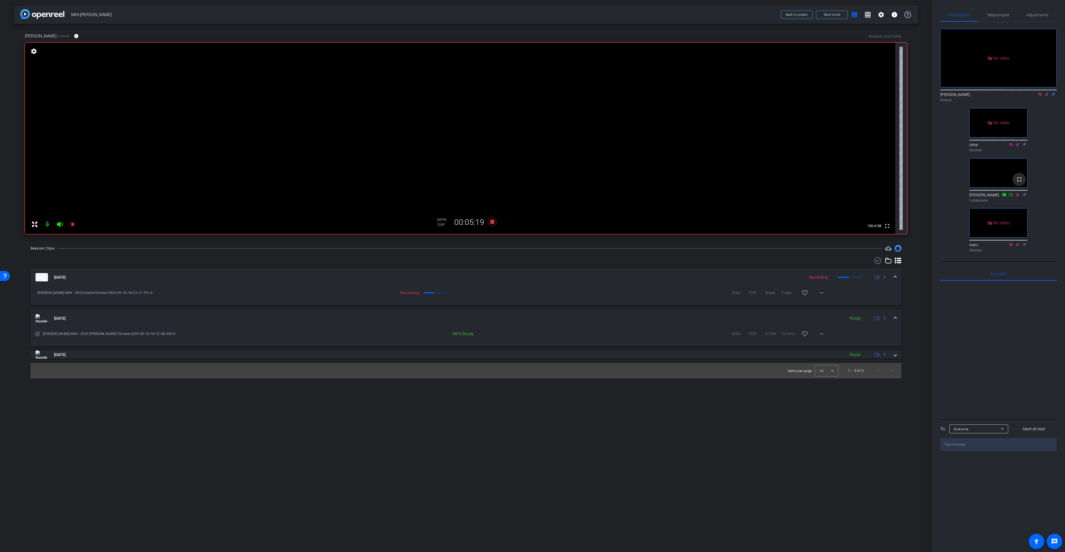
click at [1018, 183] on mat-icon "fullscreen" at bounding box center [1019, 179] width 7 height 7
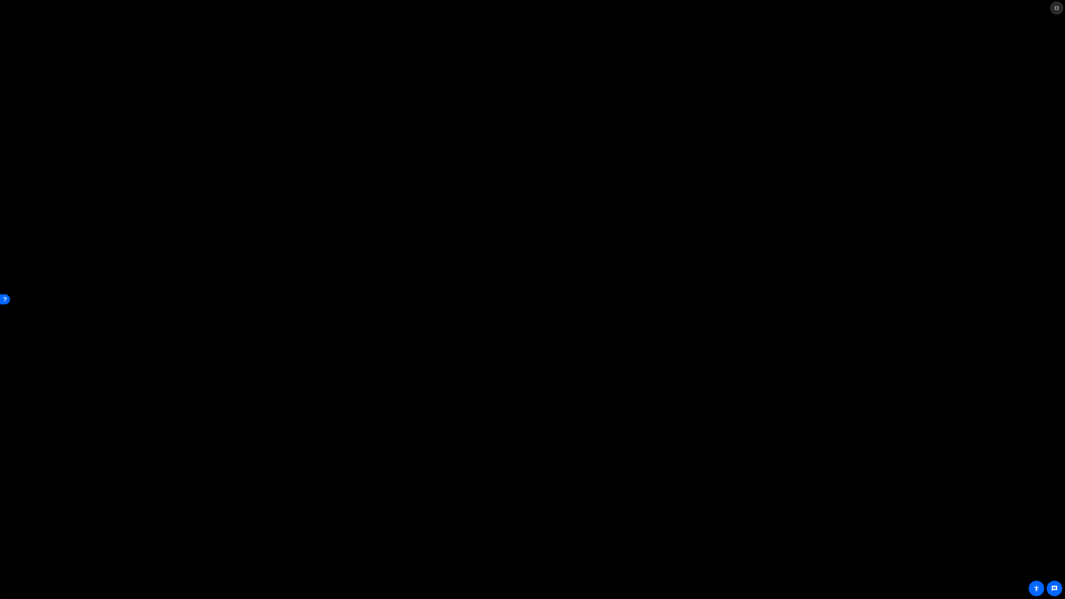
click at [1057, 10] on mat-icon "fullscreen_exit" at bounding box center [1056, 8] width 7 height 7
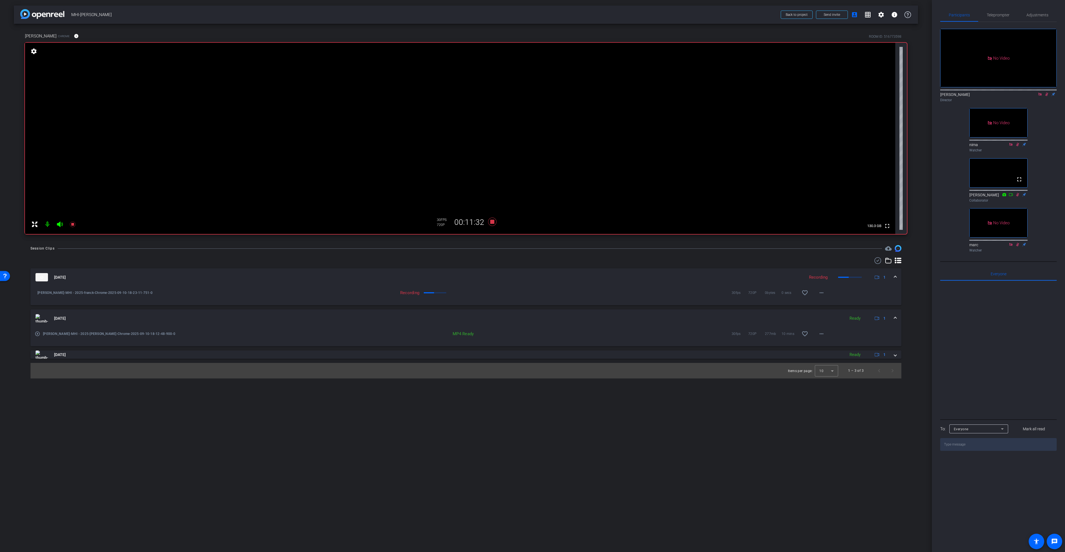
click at [1040, 96] on icon at bounding box center [1040, 94] width 4 height 4
click at [1038, 96] on icon at bounding box center [1040, 94] width 4 height 4
click at [493, 220] on icon at bounding box center [492, 222] width 8 height 8
click at [492, 223] on icon at bounding box center [492, 222] width 8 height 8
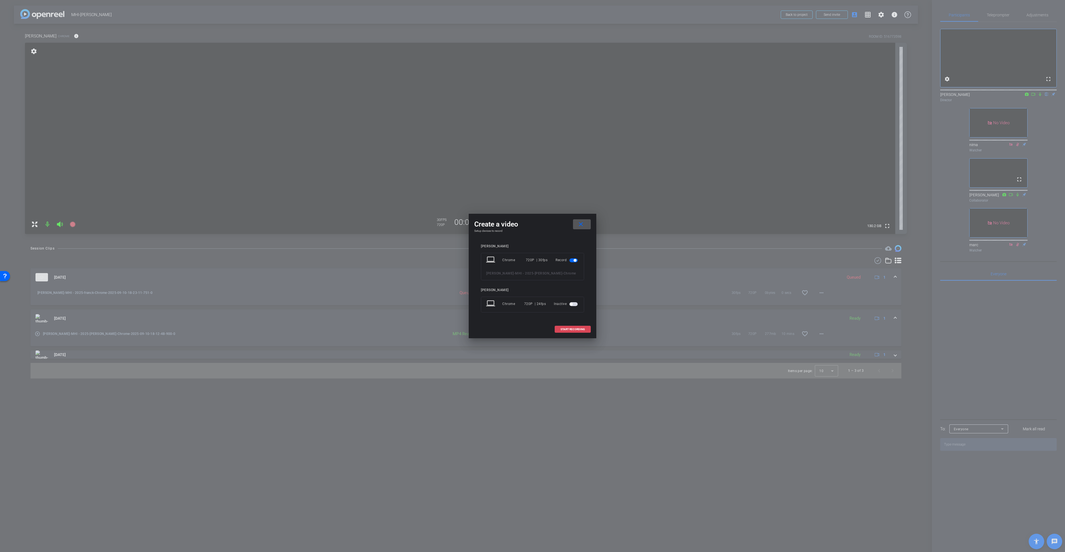
click at [574, 330] on span "START RECORDING" at bounding box center [572, 329] width 24 height 3
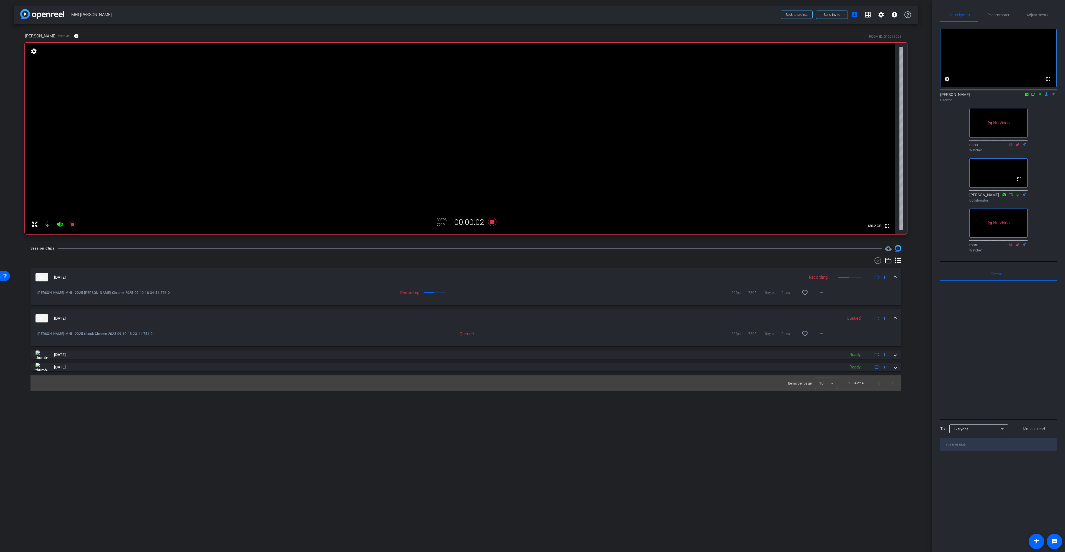
click at [1033, 96] on icon at bounding box center [1033, 94] width 4 height 3
click at [1046, 96] on icon at bounding box center [1046, 94] width 4 height 4
click at [491, 220] on icon at bounding box center [492, 222] width 8 height 8
click at [492, 222] on icon at bounding box center [492, 222] width 8 height 8
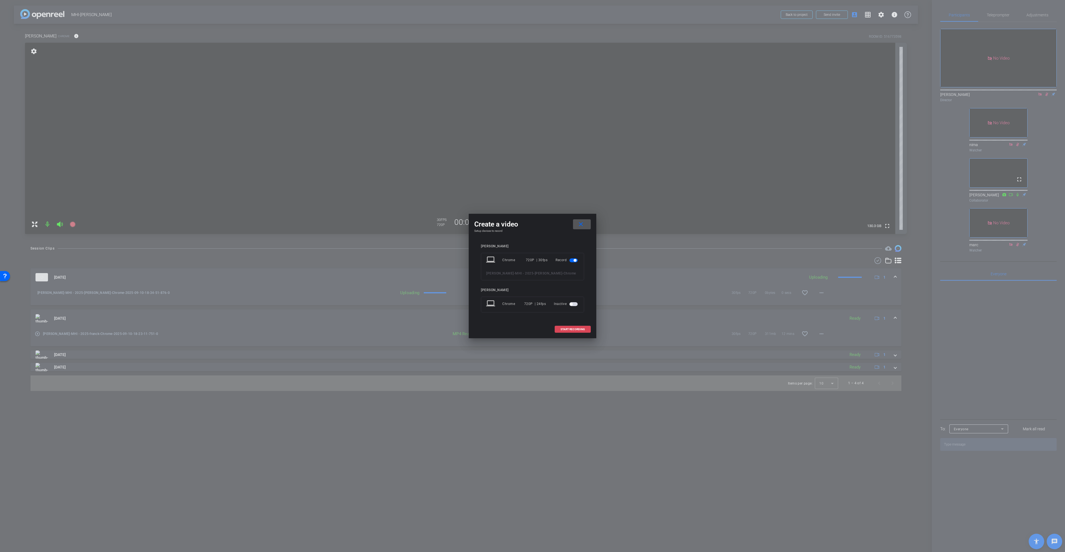
click at [572, 330] on span "START RECORDING" at bounding box center [572, 329] width 24 height 3
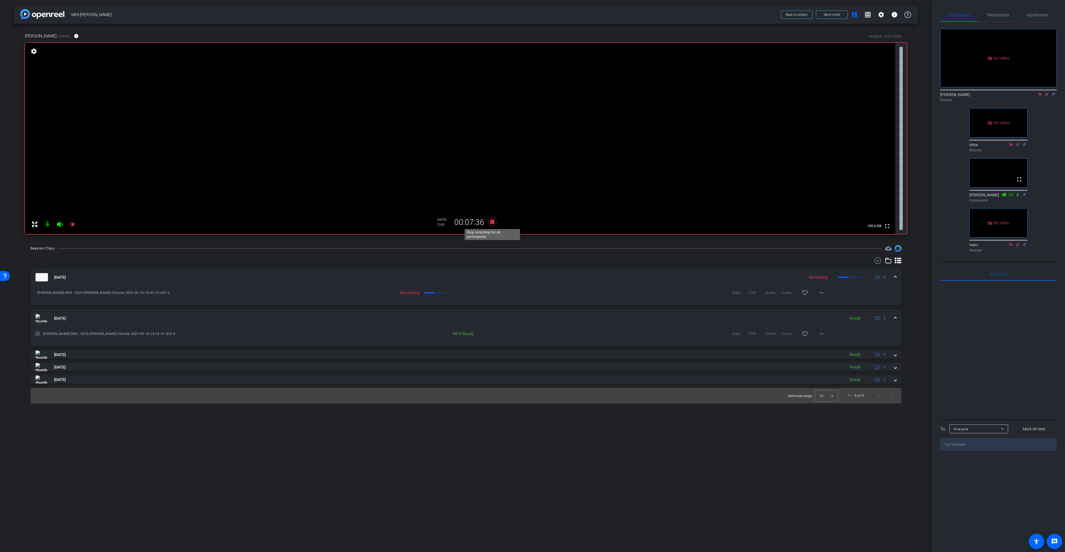
click at [491, 222] on icon at bounding box center [492, 222] width 8 height 8
click at [1040, 96] on icon at bounding box center [1039, 94] width 3 height 3
click at [1040, 96] on icon at bounding box center [1040, 95] width 3 height 4
click at [894, 317] on span at bounding box center [895, 319] width 2 height 6
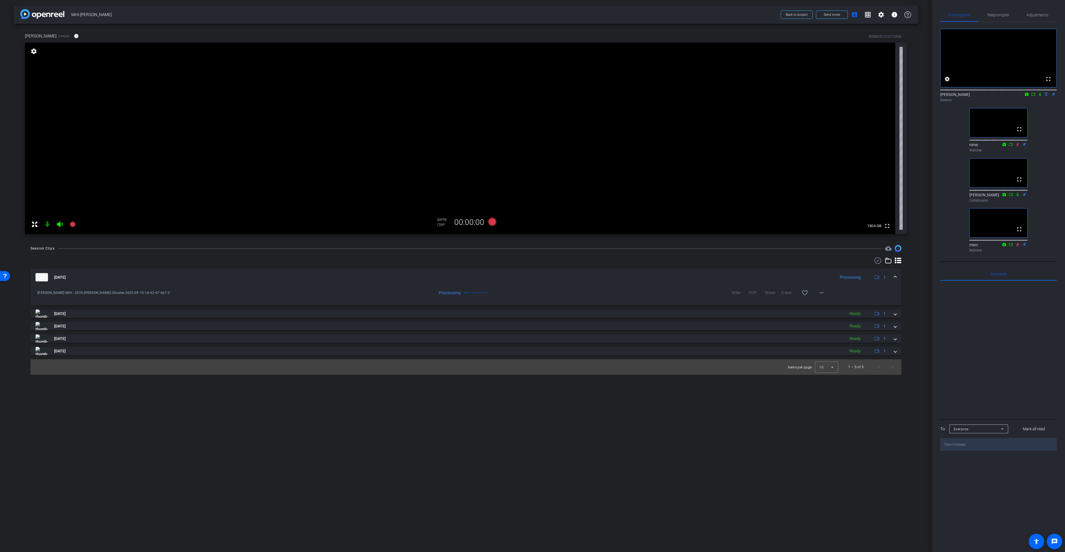
click at [895, 278] on span at bounding box center [895, 278] width 2 height 6
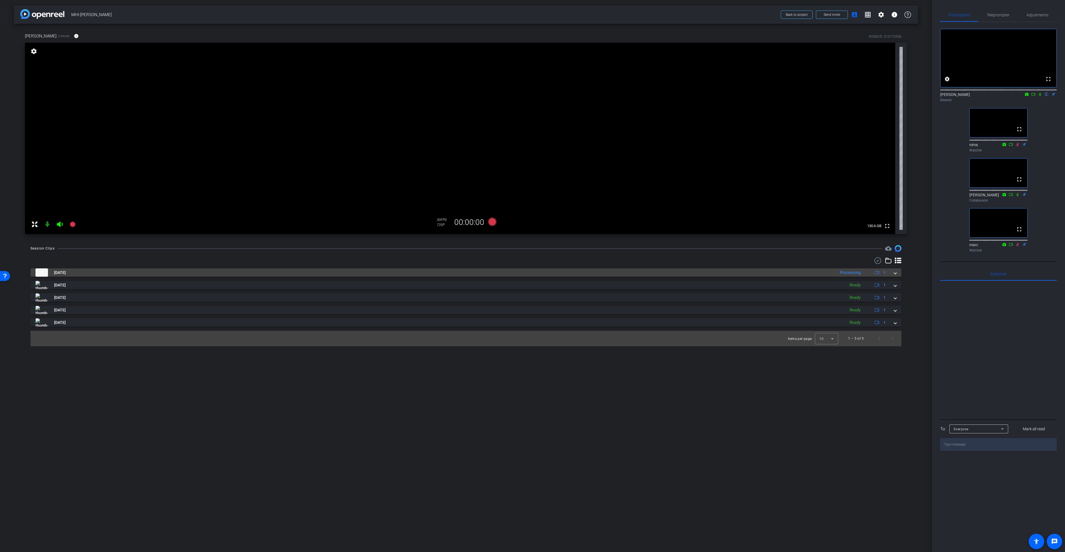
click at [896, 272] on mat-expansion-panel-header "[DATE] Processing 1" at bounding box center [466, 272] width 871 height 8
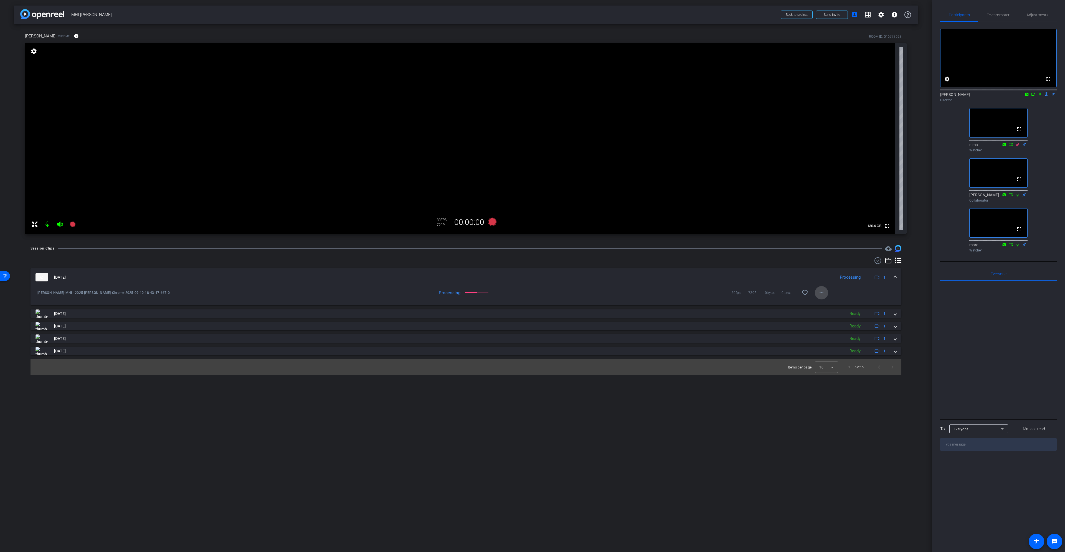
click at [823, 293] on mat-icon "more_horiz" at bounding box center [821, 293] width 7 height 7
click at [838, 283] on div at bounding box center [532, 276] width 1065 height 552
click at [821, 293] on mat-icon "more_horiz" at bounding box center [821, 293] width 7 height 7
click at [830, 305] on span "Download Original" at bounding box center [835, 304] width 33 height 7
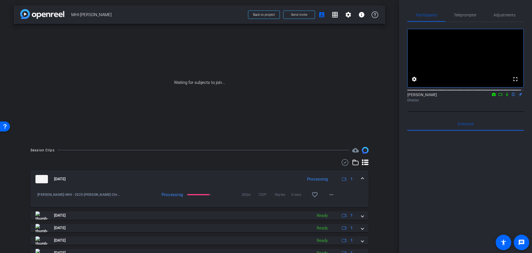
click at [499, 96] on icon at bounding box center [501, 94] width 4 height 4
click at [513, 96] on icon at bounding box center [514, 95] width 2 height 4
click at [333, 196] on span at bounding box center [331, 194] width 13 height 13
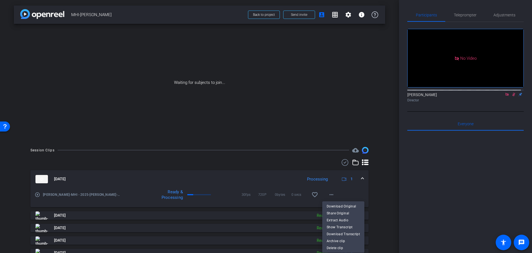
click at [329, 196] on div at bounding box center [266, 126] width 532 height 253
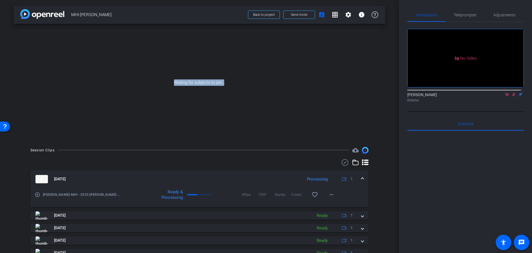
drag, startPoint x: 223, startPoint y: 82, endPoint x: 149, endPoint y: 84, distance: 74.4
click at [149, 84] on div "Waiting for subjects to join..." at bounding box center [200, 82] width 372 height 117
drag, startPoint x: 153, startPoint y: 84, endPoint x: 157, endPoint y: 84, distance: 3.9
click at [154, 84] on div "Waiting for subjects to join..." at bounding box center [200, 82] width 372 height 117
click at [174, 82] on div "Waiting for subjects to join..." at bounding box center [200, 82] width 372 height 117
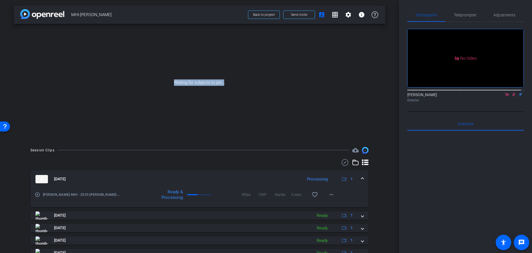
click at [172, 82] on div "Waiting for subjects to join..." at bounding box center [200, 82] width 372 height 117
drag, startPoint x: 173, startPoint y: 82, endPoint x: 301, endPoint y: 81, distance: 128.7
click at [301, 81] on div "Waiting for subjects to join..." at bounding box center [200, 82] width 372 height 117
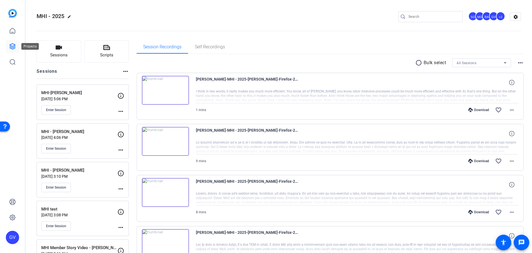
click at [12, 45] on icon at bounding box center [12, 46] width 7 height 7
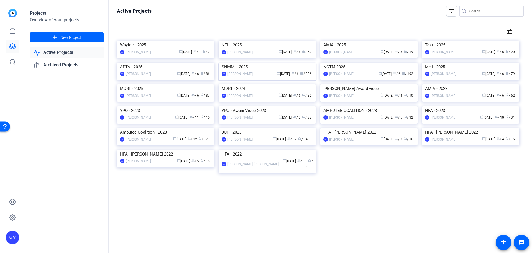
click at [268, 63] on img at bounding box center [267, 63] width 97 height 0
